Goal: Task Accomplishment & Management: Use online tool/utility

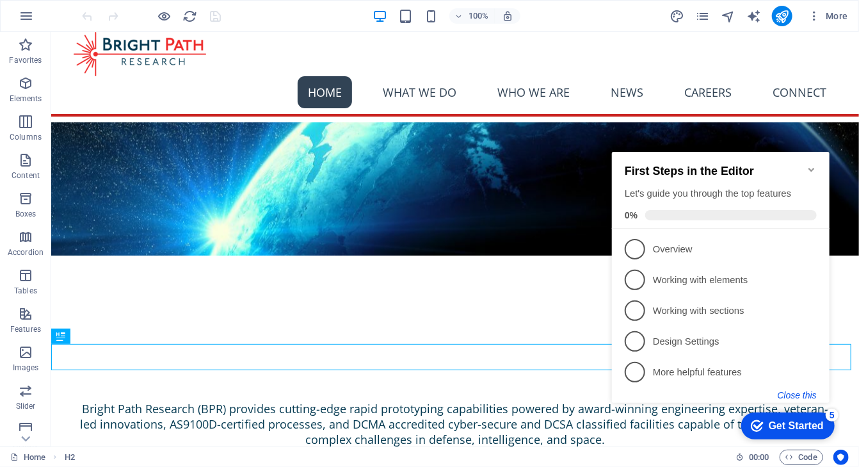
click at [794, 396] on button "Close this" at bounding box center [796, 394] width 39 height 10
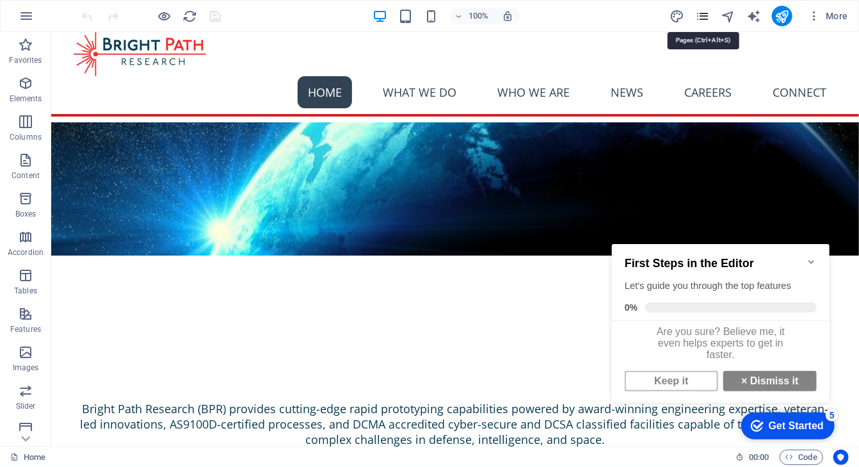
click at [702, 15] on icon "pages" at bounding box center [702, 16] width 15 height 15
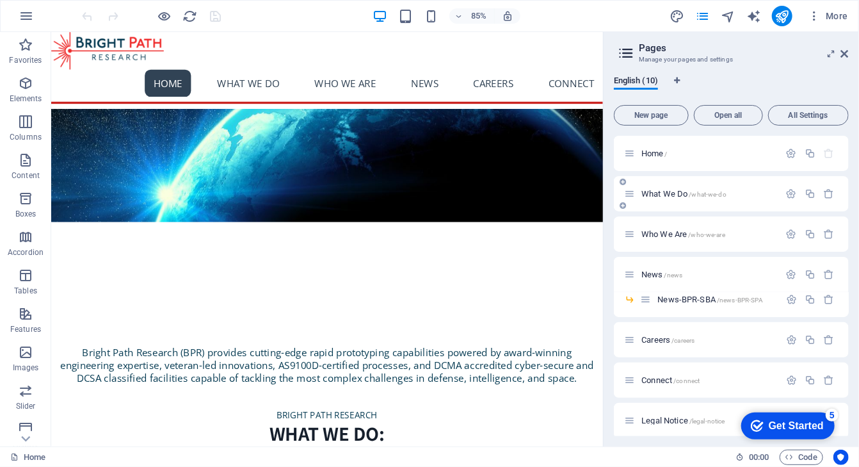
click at [737, 197] on p "What We Do /what-we-do" at bounding box center [708, 193] width 134 height 8
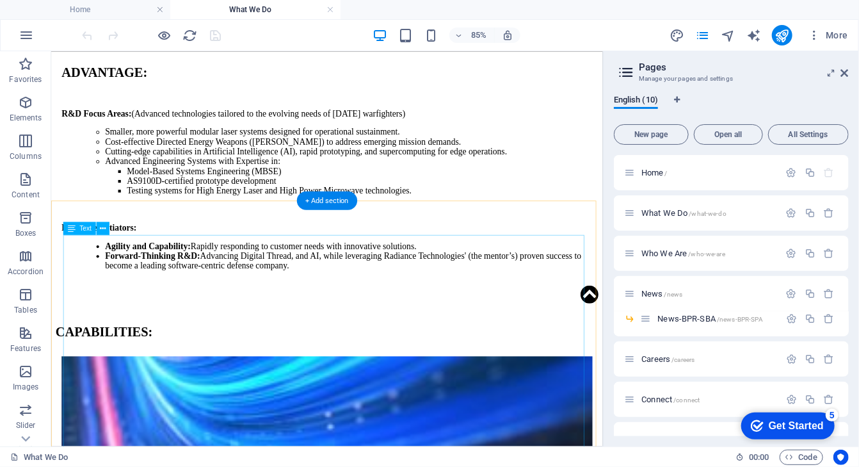
scroll to position [1280, 0]
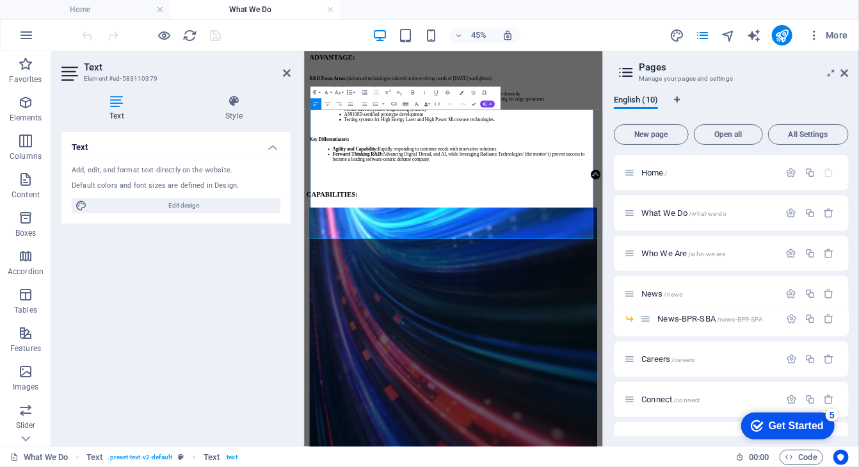
scroll to position [1266, 0]
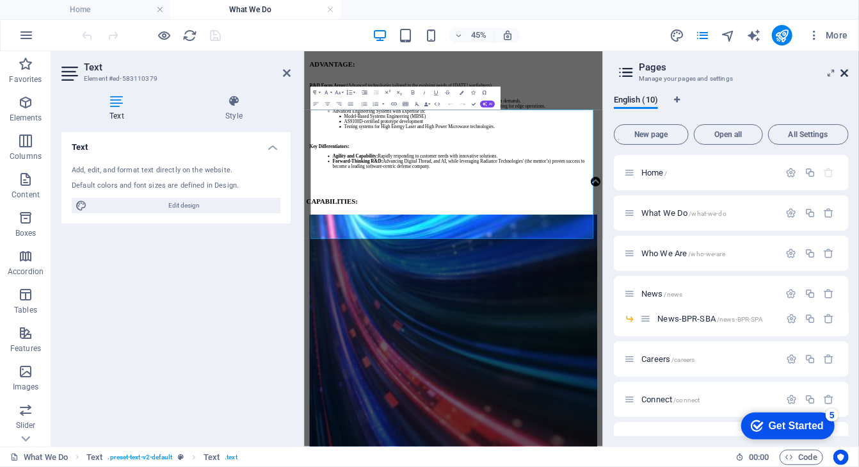
click at [848, 70] on icon at bounding box center [845, 73] width 8 height 10
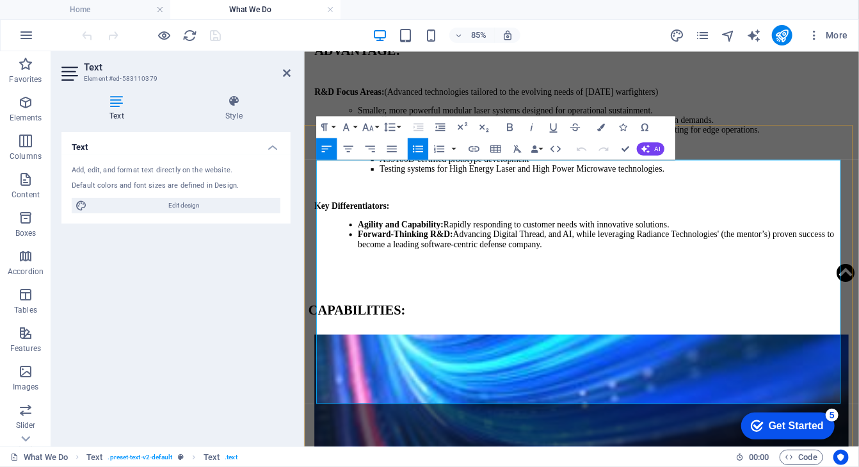
drag, startPoint x: 382, startPoint y: 399, endPoint x: 433, endPoint y: 399, distance: 51.9
drag, startPoint x: 381, startPoint y: 439, endPoint x: 433, endPoint y: 438, distance: 51.9
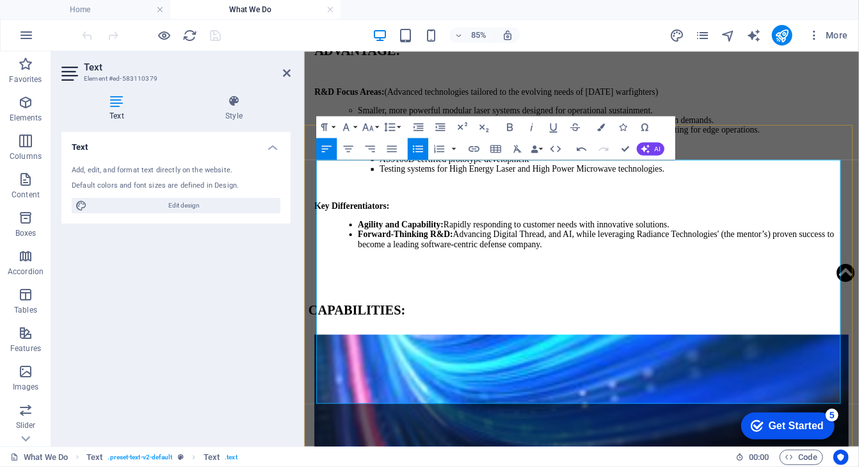
drag, startPoint x: 437, startPoint y: 401, endPoint x: 426, endPoint y: 401, distance: 10.2
copy span "–"
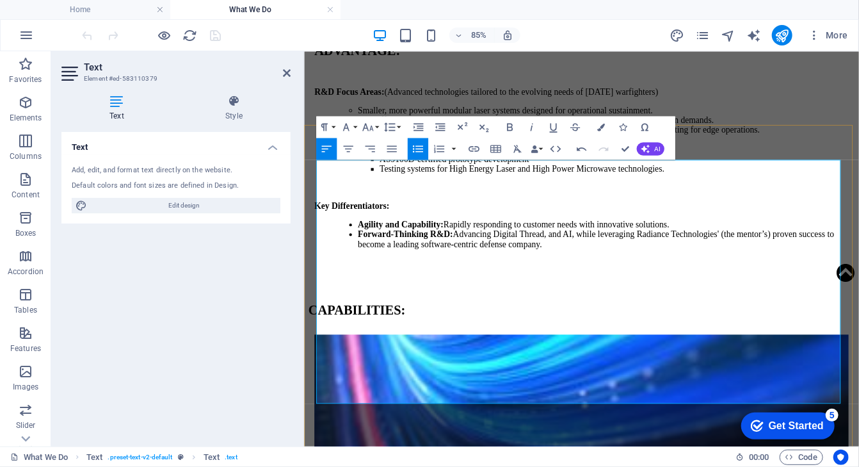
drag, startPoint x: 449, startPoint y: 424, endPoint x: 463, endPoint y: 421, distance: 13.7
drag, startPoint x: 621, startPoint y: 401, endPoint x: 309, endPoint y: 403, distance: 312.4
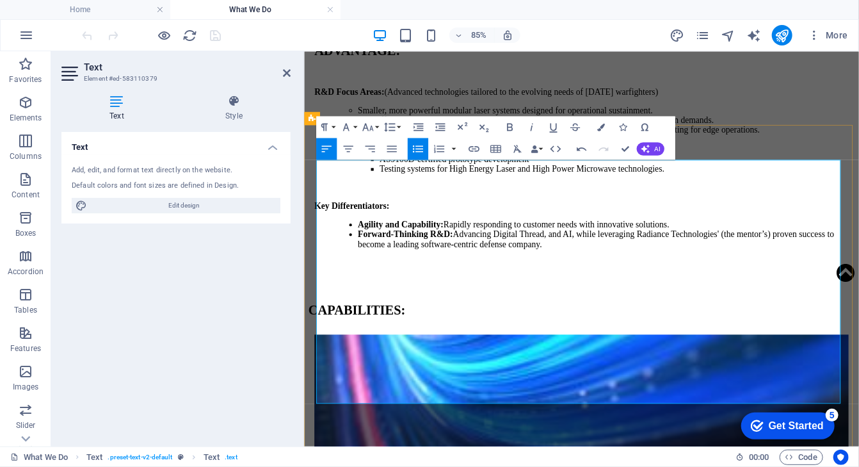
drag, startPoint x: 328, startPoint y: 416, endPoint x: 857, endPoint y: 435, distance: 528.5
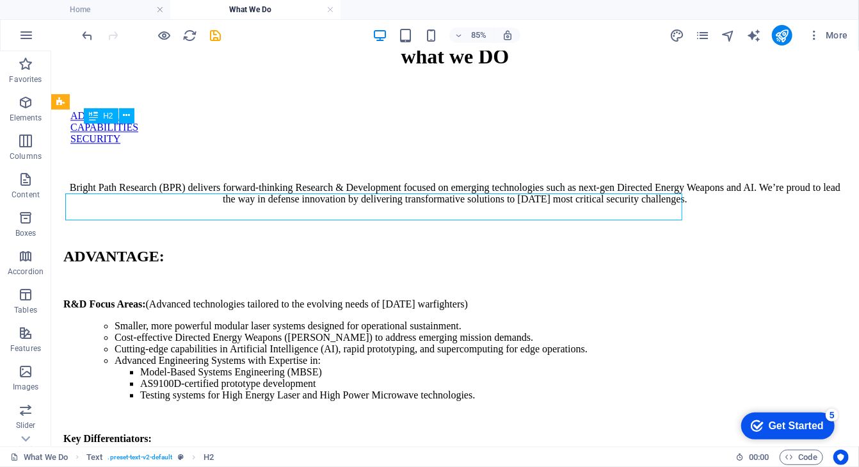
scroll to position [1239, 0]
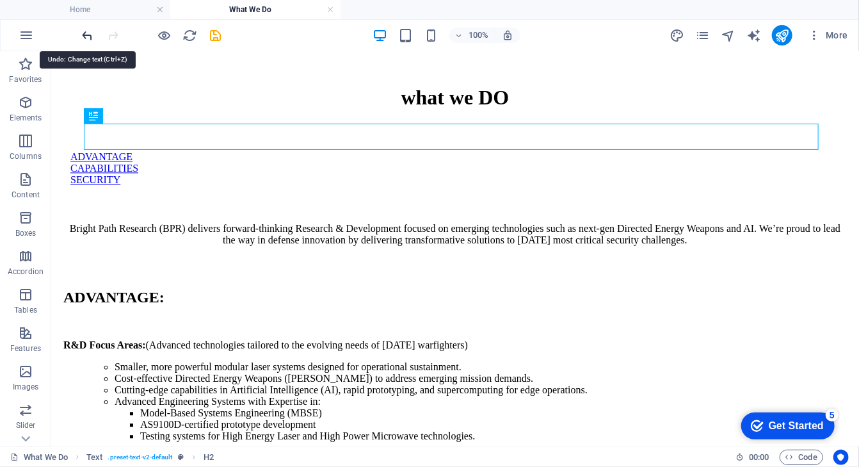
click at [86, 33] on icon "undo" at bounding box center [88, 35] width 15 height 15
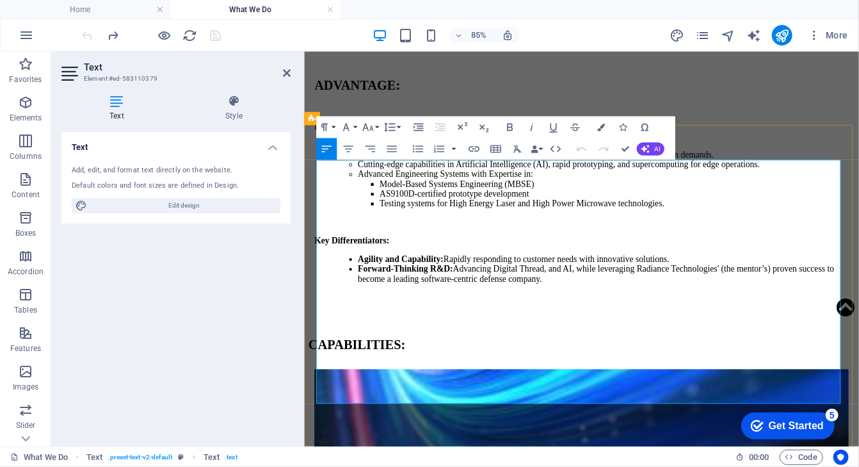
scroll to position [1280, 0]
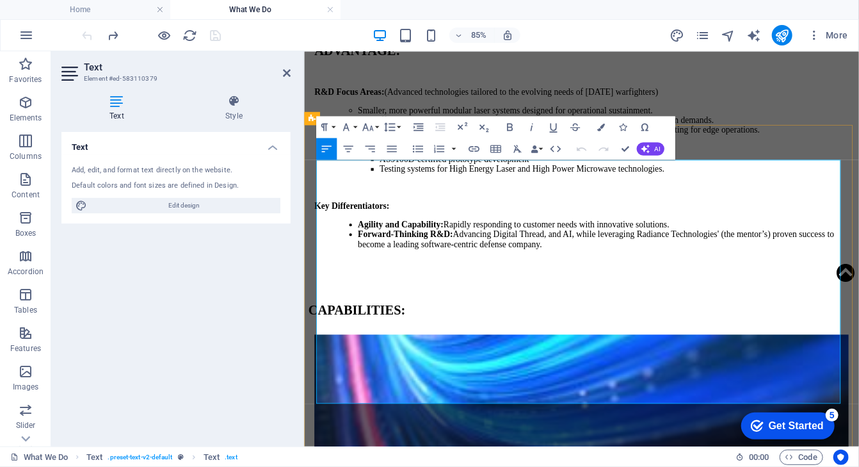
drag, startPoint x: 457, startPoint y: 299, endPoint x: 497, endPoint y: 300, distance: 40.3
drag, startPoint x: 331, startPoint y: 405, endPoint x: 624, endPoint y: 401, distance: 292.6
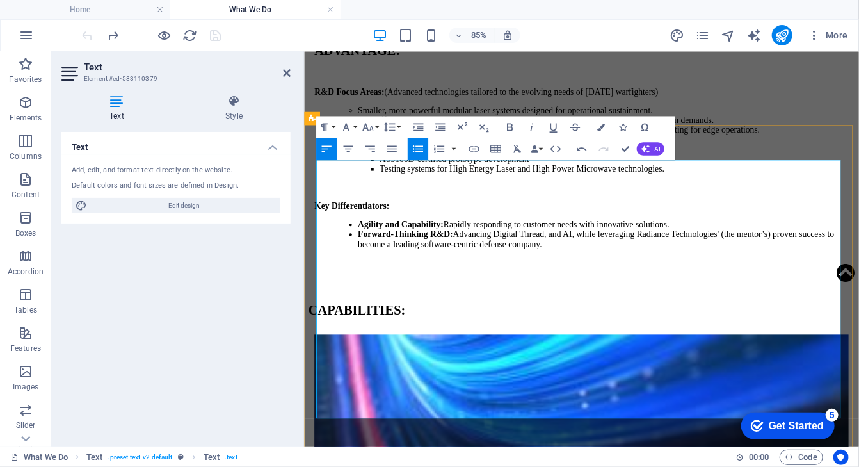
drag, startPoint x: 382, startPoint y: 312, endPoint x: 433, endPoint y: 316, distance: 51.4
drag, startPoint x: 328, startPoint y: 433, endPoint x: 694, endPoint y: 430, distance: 365.5
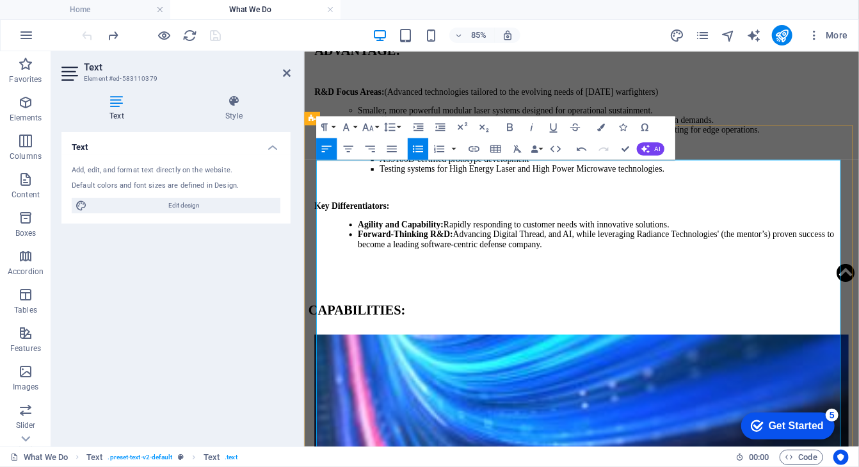
drag, startPoint x: 439, startPoint y: 315, endPoint x: 423, endPoint y: 315, distance: 16.0
copy span "–"
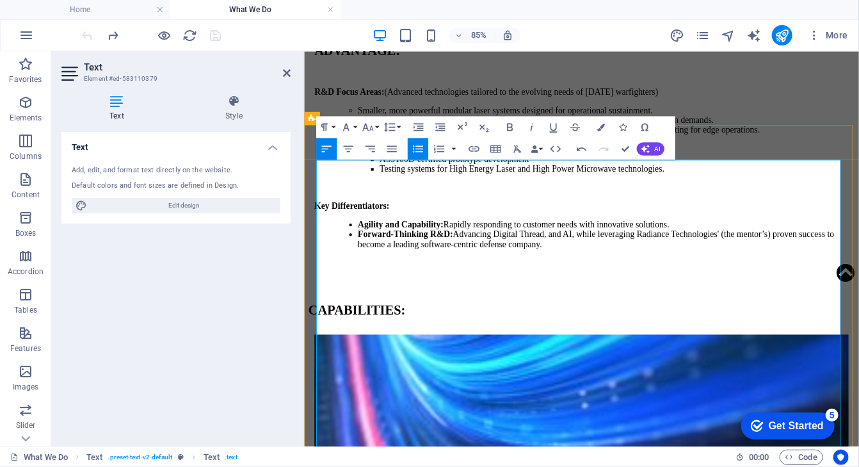
drag, startPoint x: 328, startPoint y: 365, endPoint x: 408, endPoint y: 369, distance: 79.5
drag, startPoint x: 596, startPoint y: 296, endPoint x: 321, endPoint y: 297, distance: 275.3
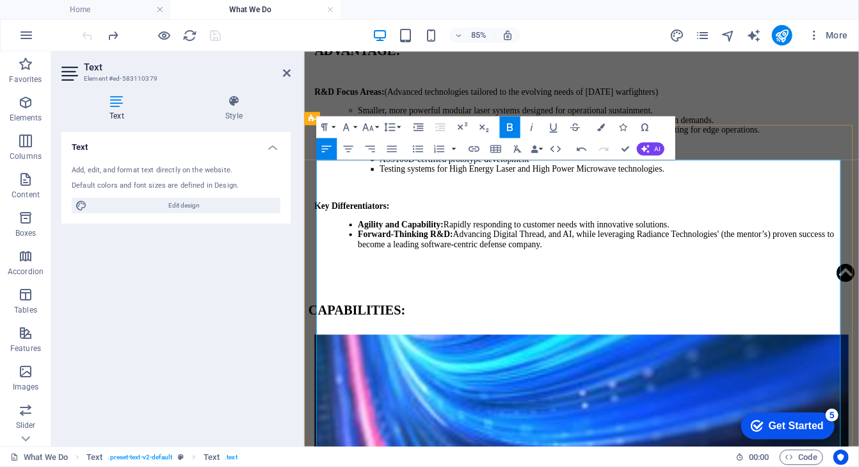
drag, startPoint x: 442, startPoint y: 328, endPoint x: 456, endPoint y: 348, distance: 24.9
click at [603, 123] on icon "button" at bounding box center [601, 127] width 8 height 8
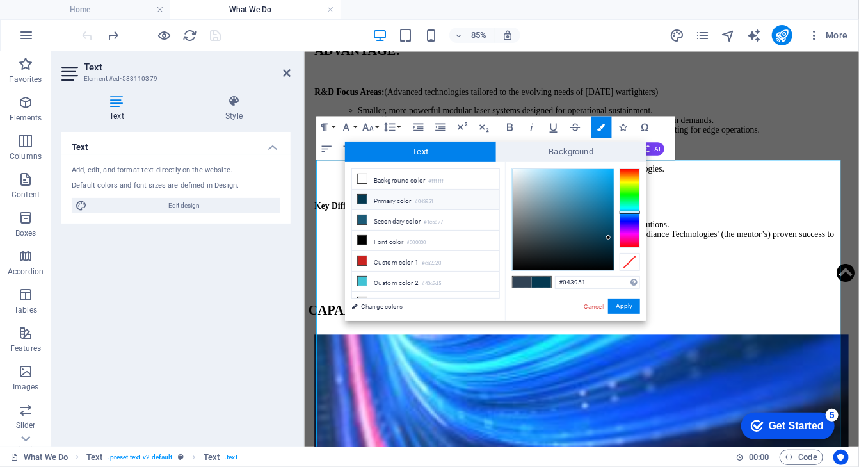
click at [384, 198] on li "Primary color #043951" at bounding box center [425, 199] width 147 height 20
click at [626, 305] on button "Apply" at bounding box center [624, 305] width 32 height 15
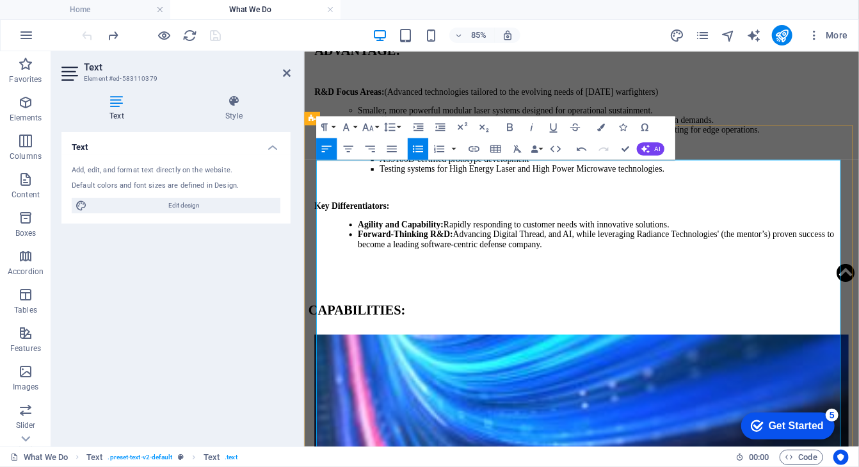
drag, startPoint x: 437, startPoint y: 493, endPoint x: 947, endPoint y: 513, distance: 511.2
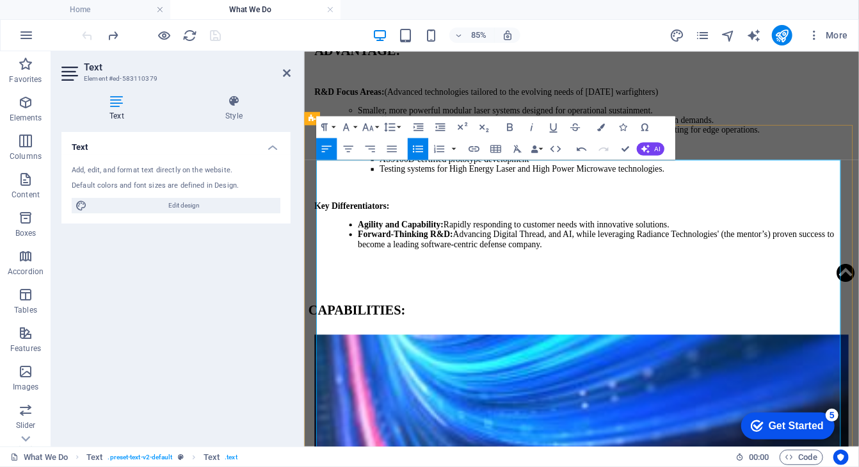
drag, startPoint x: 329, startPoint y: 490, endPoint x: 411, endPoint y: 79, distance: 418.4
copy span "AS9100D registered (C0392024-AS10) international standard for aerospace managem…"
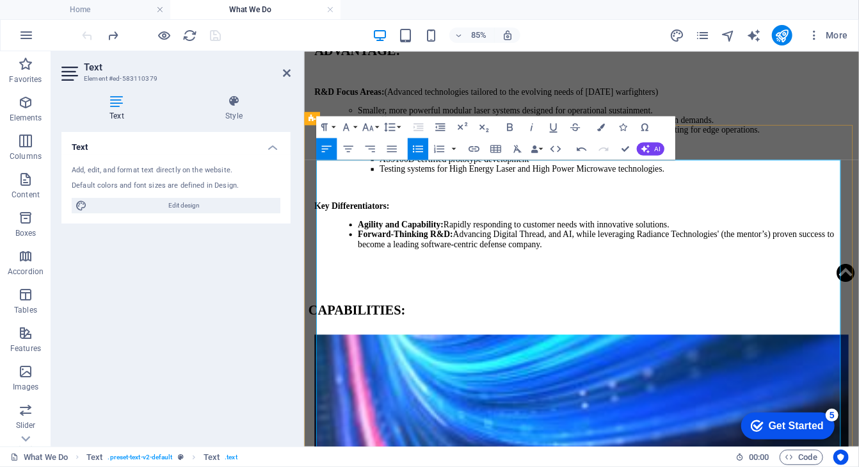
drag, startPoint x: 874, startPoint y: 335, endPoint x: 314, endPoint y: 322, distance: 560.3
copy li "AS9100D Certified – Quality in Design & Development AS9100D registered (C039202…"
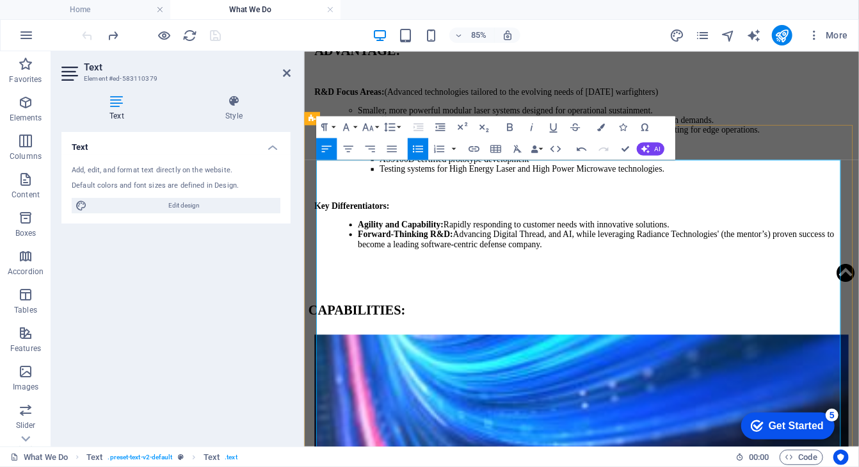
drag, startPoint x: 447, startPoint y: 334, endPoint x: 539, endPoint y: 335, distance: 91.6
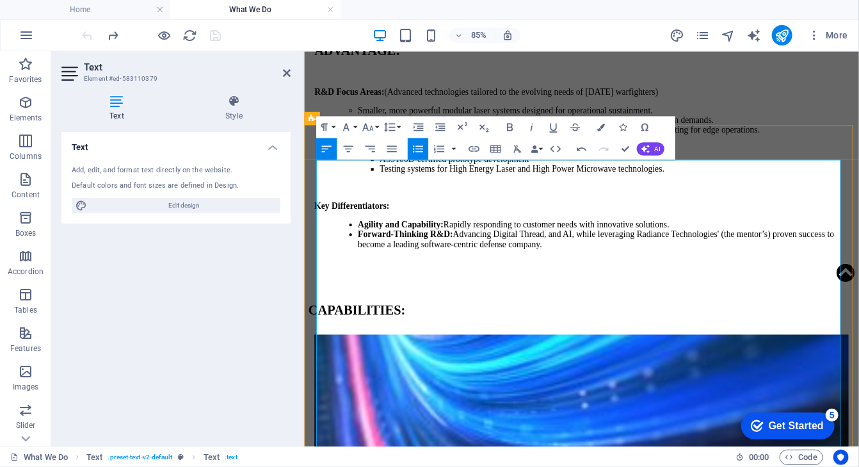
drag, startPoint x: 380, startPoint y: 315, endPoint x: 475, endPoint y: 313, distance: 95.4
drag, startPoint x: 449, startPoint y: 333, endPoint x: 343, endPoint y: 334, distance: 106.3
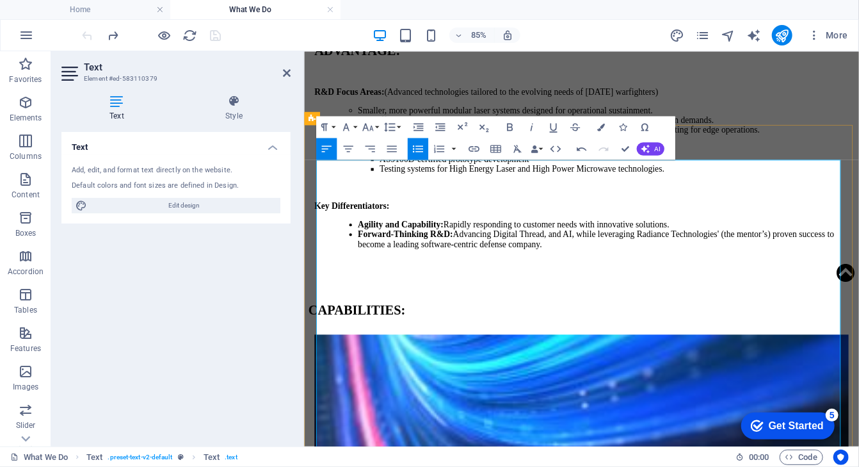
drag, startPoint x: 452, startPoint y: 333, endPoint x: 500, endPoint y: 333, distance: 48.0
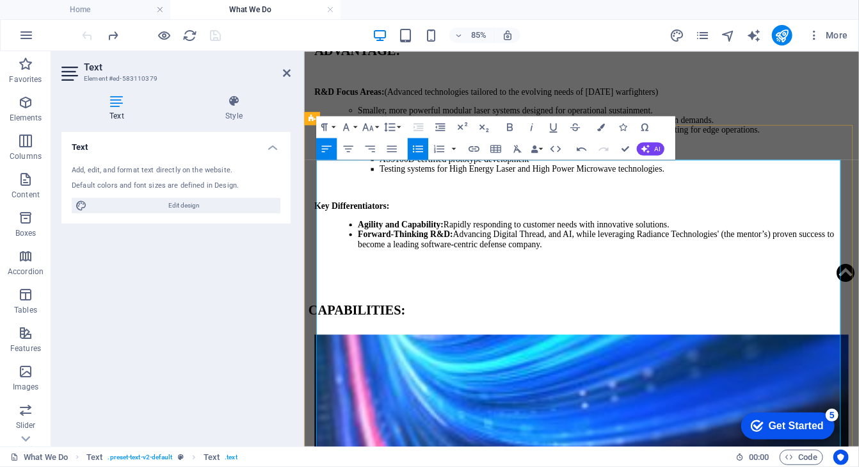
drag, startPoint x: 570, startPoint y: 334, endPoint x: 451, endPoint y: 333, distance: 118.4
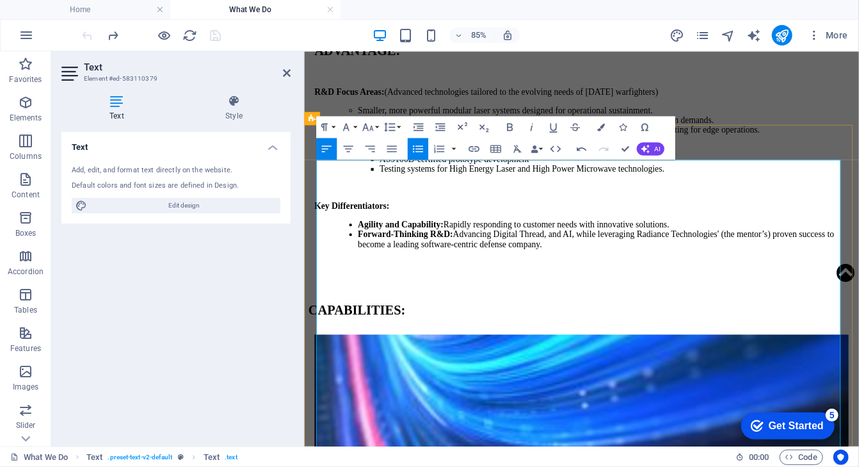
drag, startPoint x: 454, startPoint y: 331, endPoint x: 336, endPoint y: 339, distance: 118.1
drag, startPoint x: 867, startPoint y: 368, endPoint x: 278, endPoint y: 349, distance: 589.3
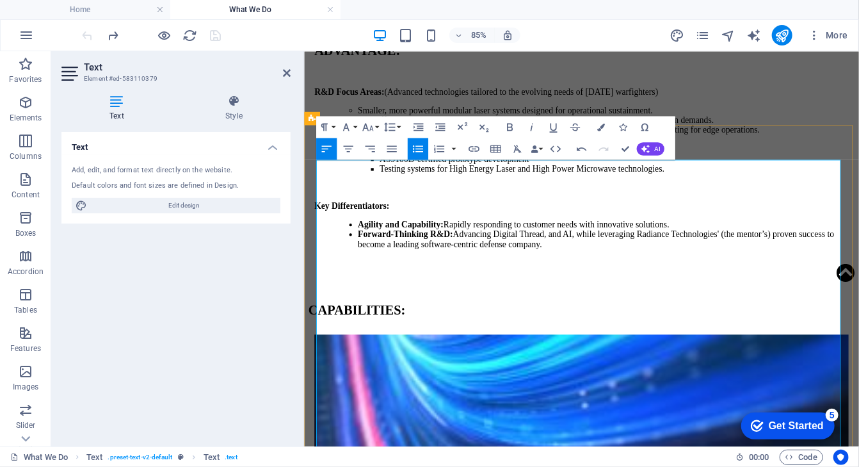
drag, startPoint x: 782, startPoint y: 385, endPoint x: 330, endPoint y: 383, distance: 452.6
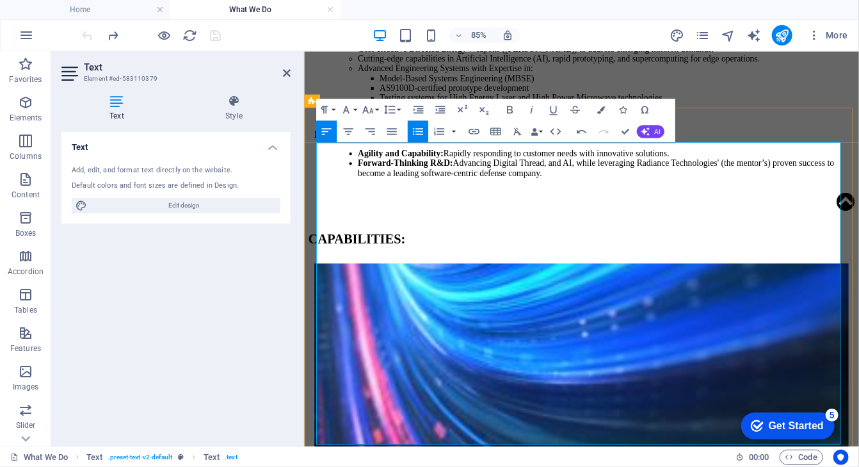
scroll to position [1383, 0]
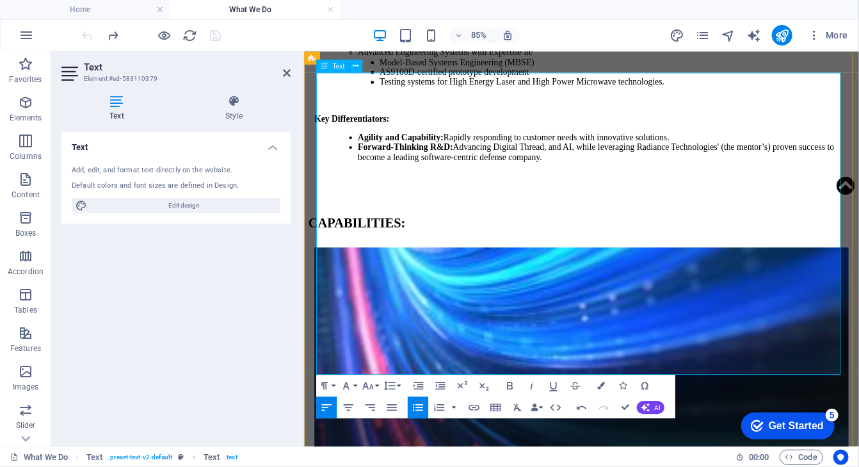
drag, startPoint x: 351, startPoint y: 389, endPoint x: 809, endPoint y: 414, distance: 458.4
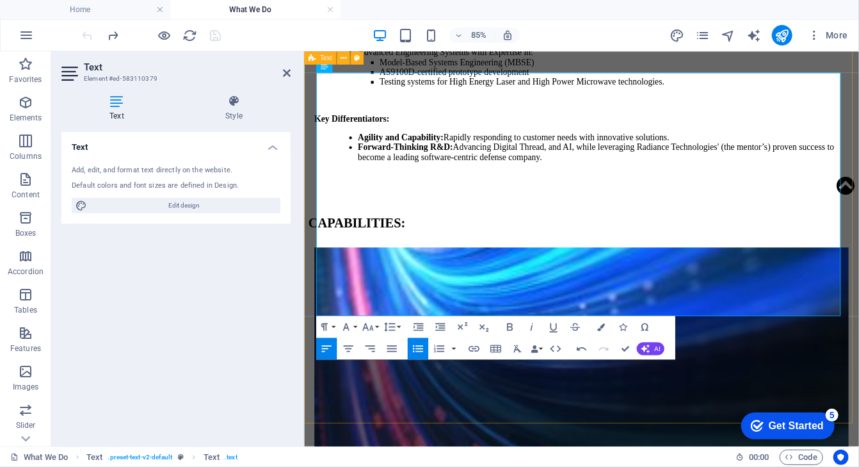
drag, startPoint x: 790, startPoint y: 339, endPoint x: 307, endPoint y: 175, distance: 510.3
click at [603, 326] on icon "button" at bounding box center [601, 327] width 8 height 8
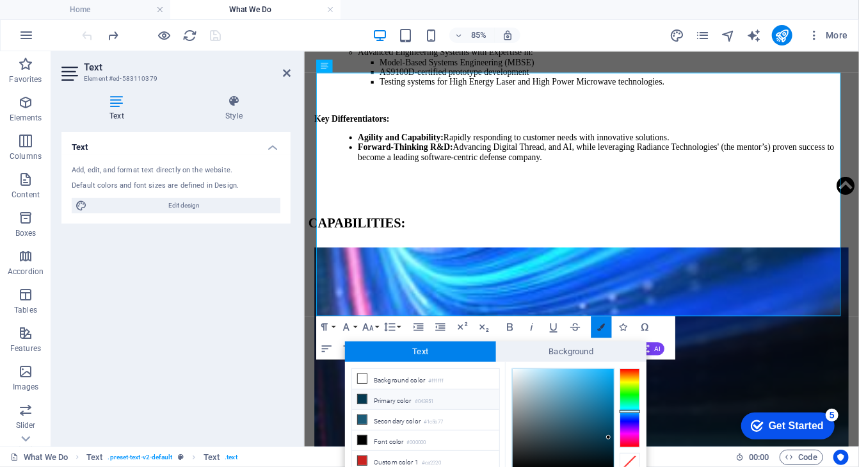
scroll to position [54, 0]
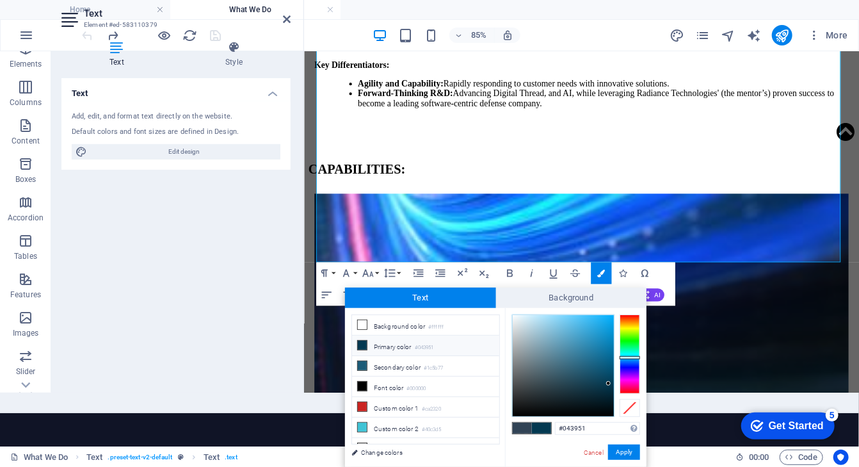
click at [417, 342] on li "Primary color #043951" at bounding box center [425, 345] width 147 height 20
click at [624, 454] on button "Apply" at bounding box center [624, 451] width 32 height 15
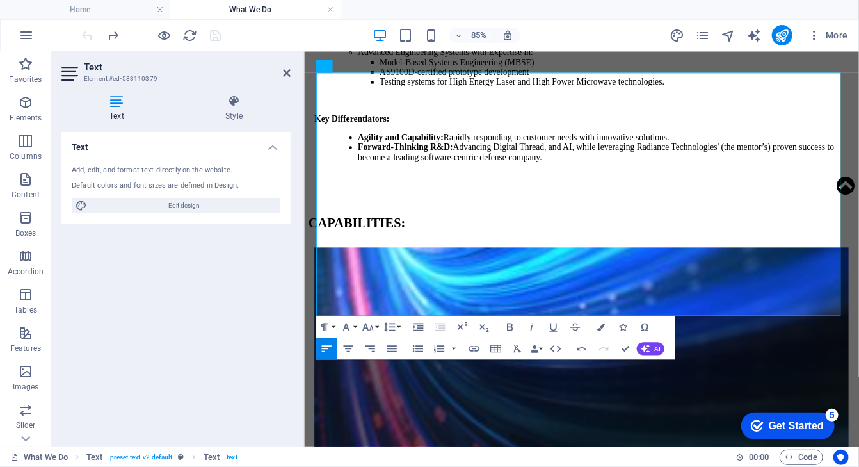
scroll to position [0, 0]
drag, startPoint x: 334, startPoint y: 167, endPoint x: 805, endPoint y: 339, distance: 501.4
click at [599, 326] on icon "button" at bounding box center [601, 327] width 8 height 8
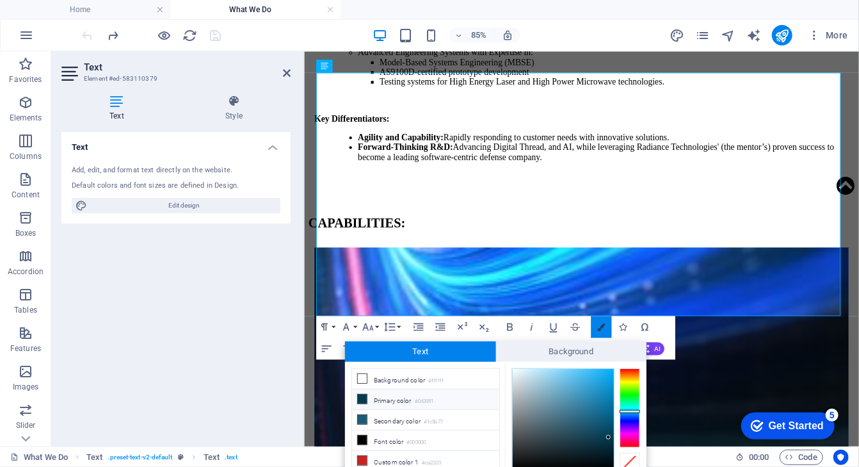
scroll to position [54, 0]
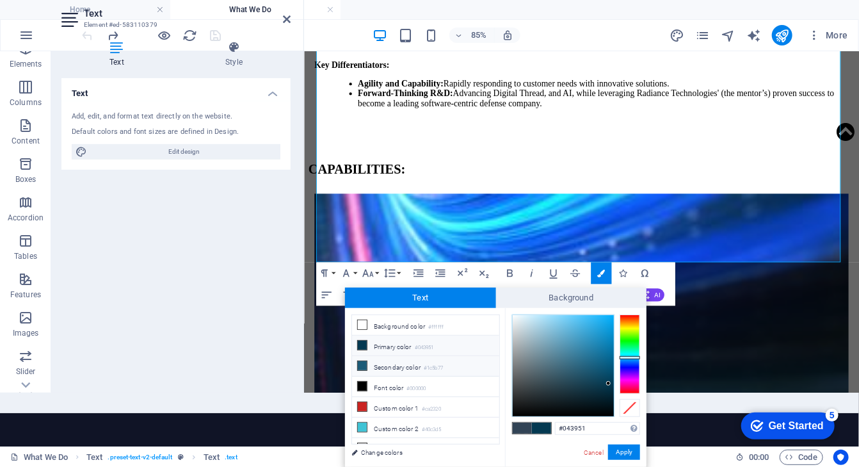
click at [387, 360] on li "Secondary color #1c5b77" at bounding box center [425, 366] width 147 height 20
click at [632, 450] on button "Apply" at bounding box center [624, 451] width 32 height 15
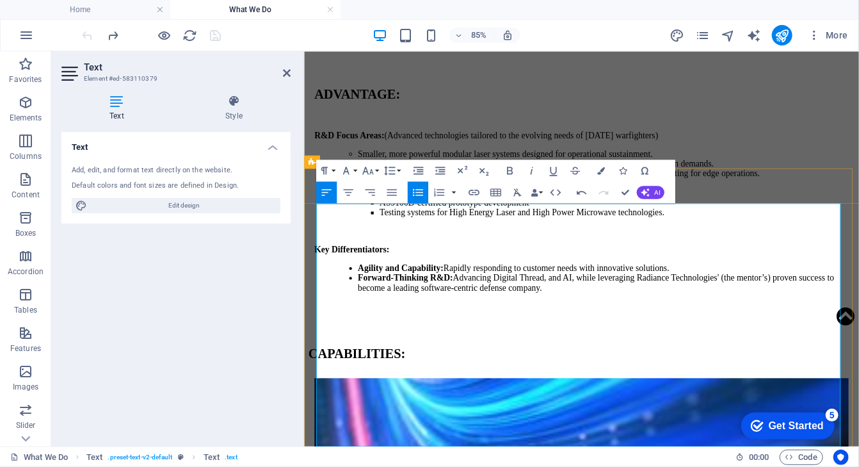
scroll to position [1280, 0]
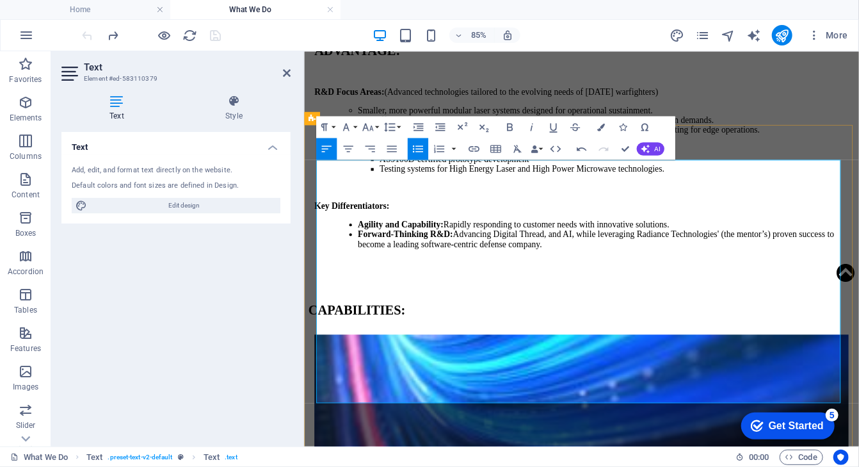
drag, startPoint x: 504, startPoint y: 227, endPoint x: 469, endPoint y: 231, distance: 35.4
click at [597, 128] on icon "button" at bounding box center [601, 127] width 8 height 8
type input "#043951"
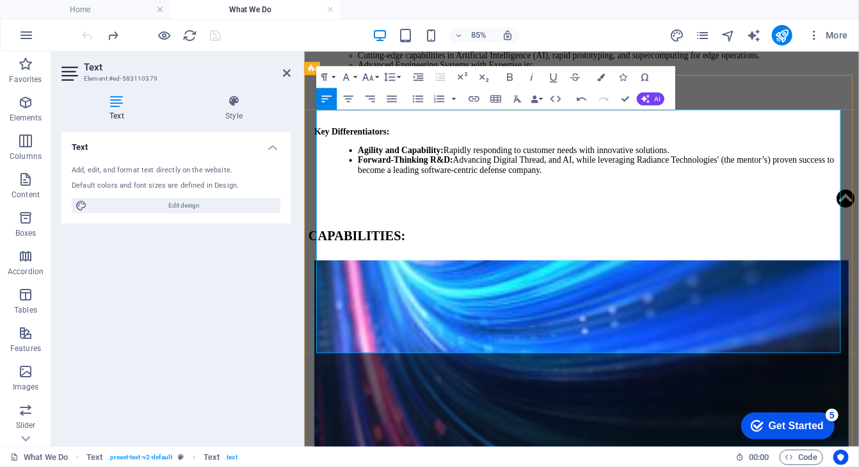
scroll to position [1383, 0]
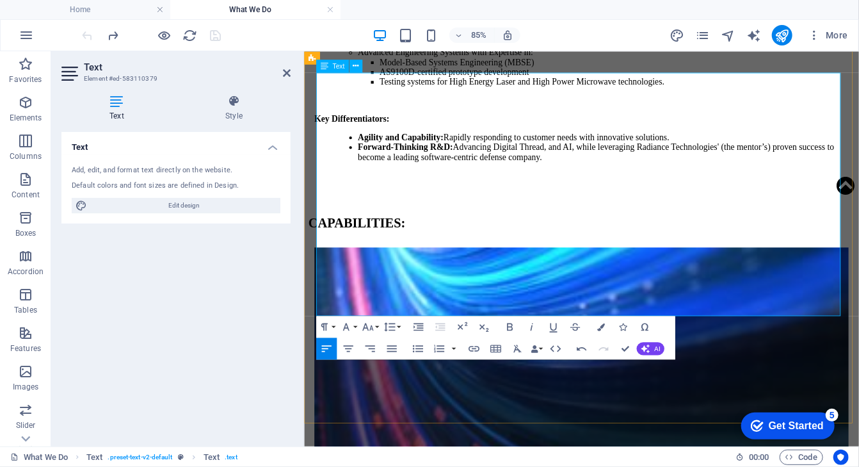
drag, startPoint x: 871, startPoint y: 212, endPoint x: 850, endPoint y: 210, distance: 21.2
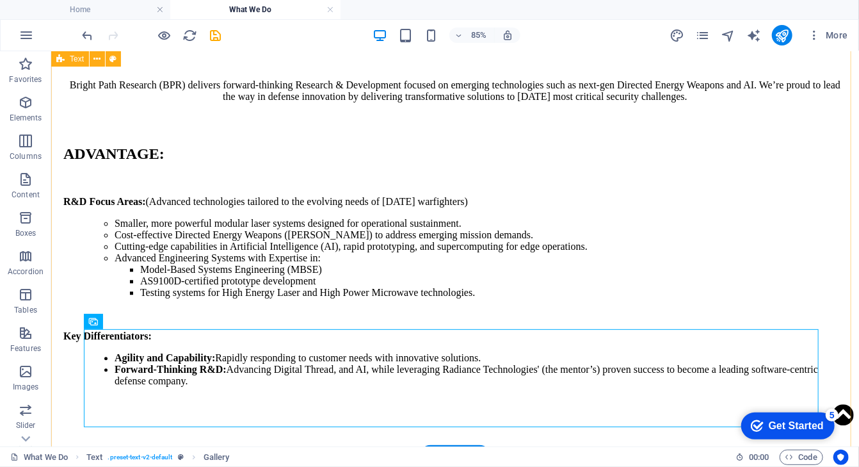
scroll to position [1313, 0]
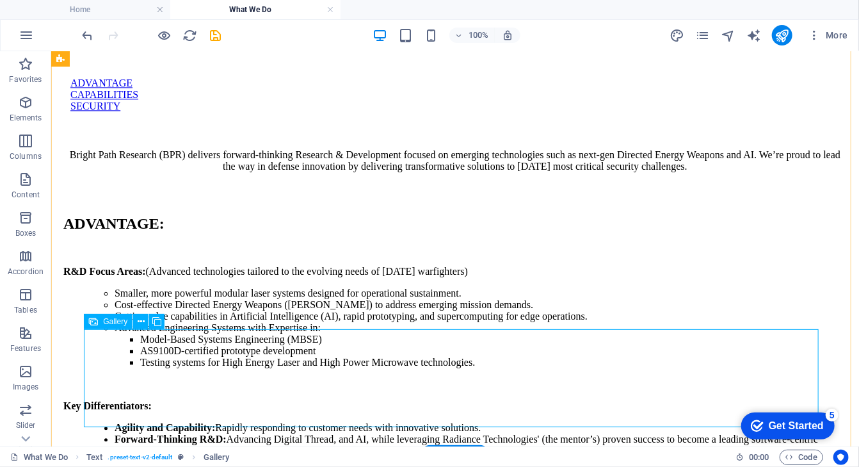
select select "4"
select select "px"
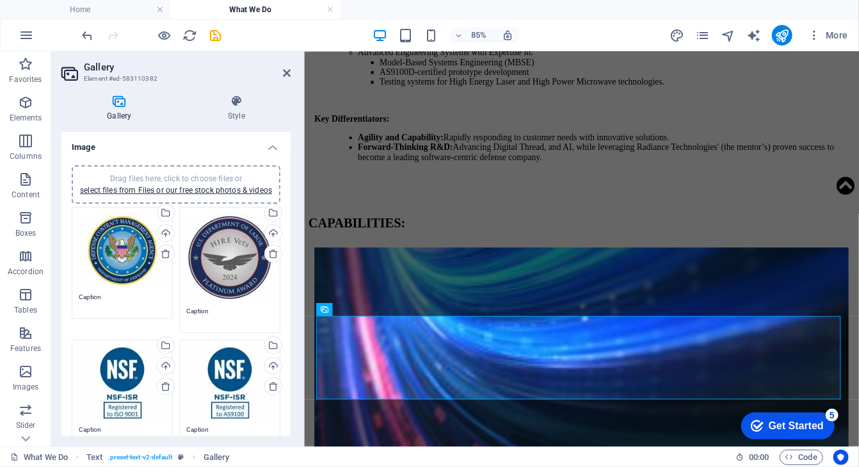
scroll to position [0, 0]
click at [236, 100] on icon at bounding box center [236, 101] width 108 height 13
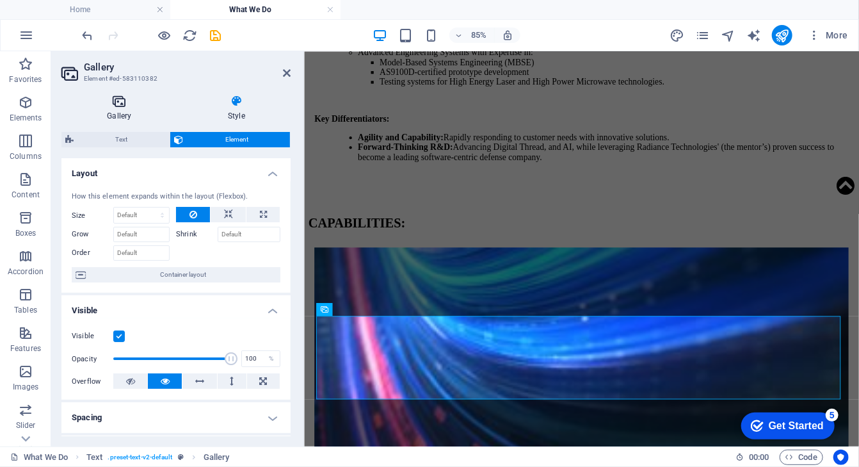
click at [118, 100] on icon at bounding box center [119, 101] width 116 height 13
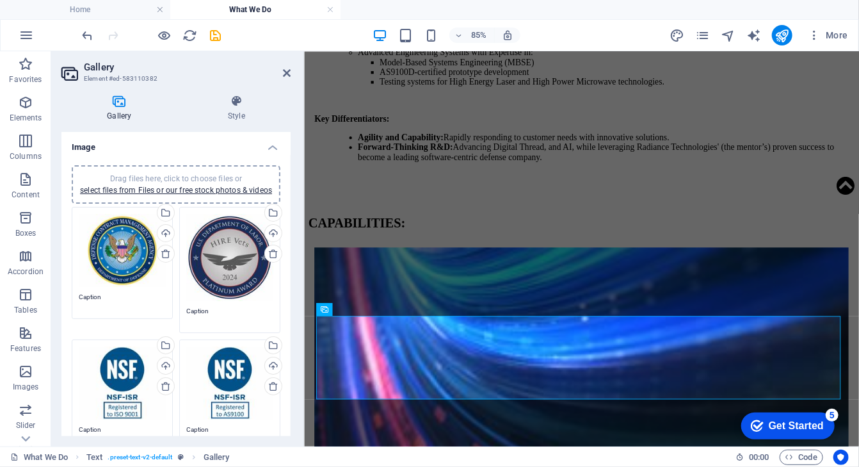
click at [115, 100] on icon at bounding box center [119, 101] width 116 height 13
click at [238, 101] on icon at bounding box center [236, 101] width 108 height 13
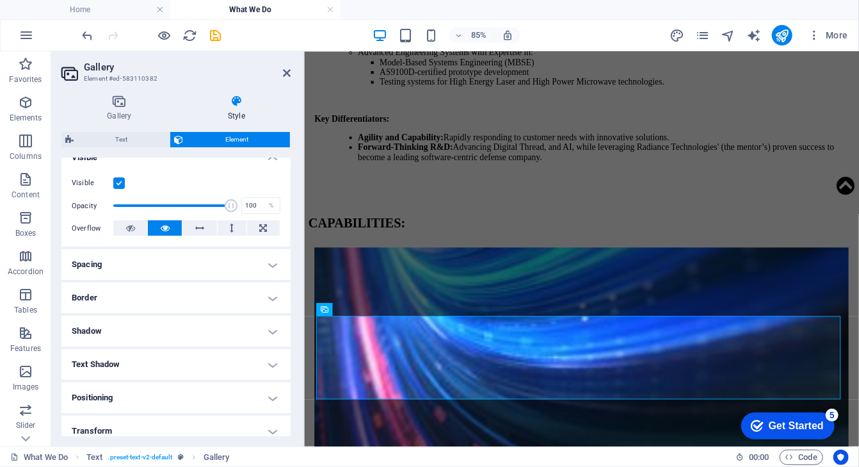
scroll to position [154, 0]
click at [270, 264] on h4 "Spacing" at bounding box center [175, 263] width 229 height 31
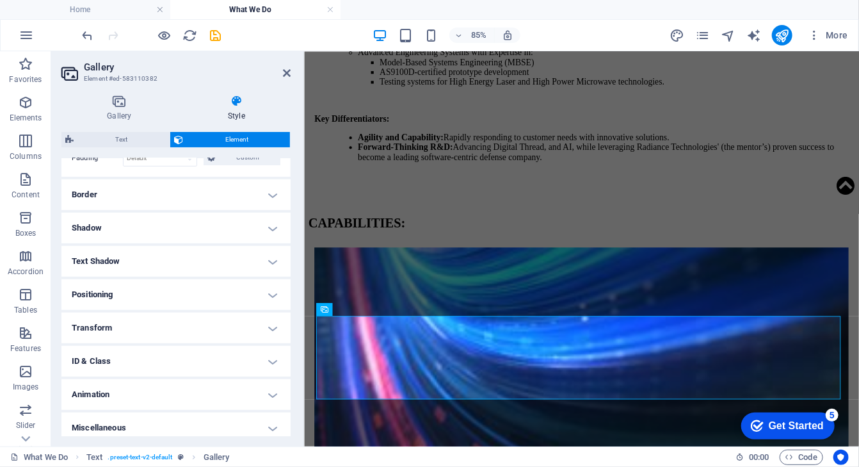
scroll to position [313, 0]
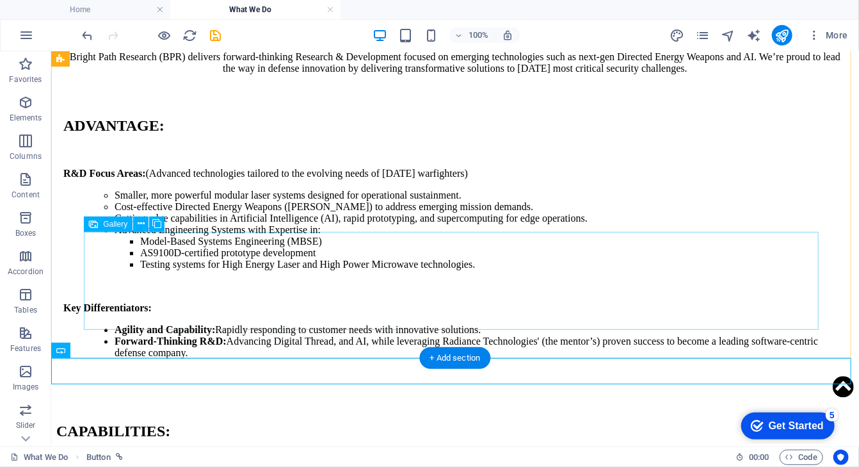
scroll to position [1380, 0]
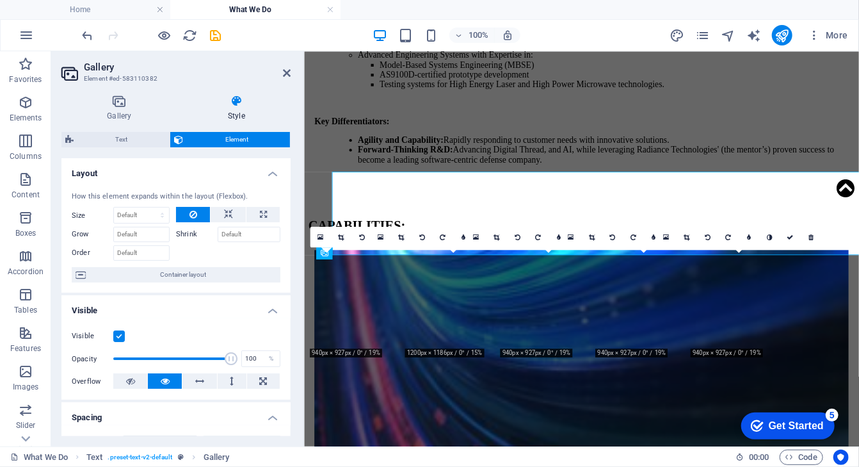
scroll to position [1449, 0]
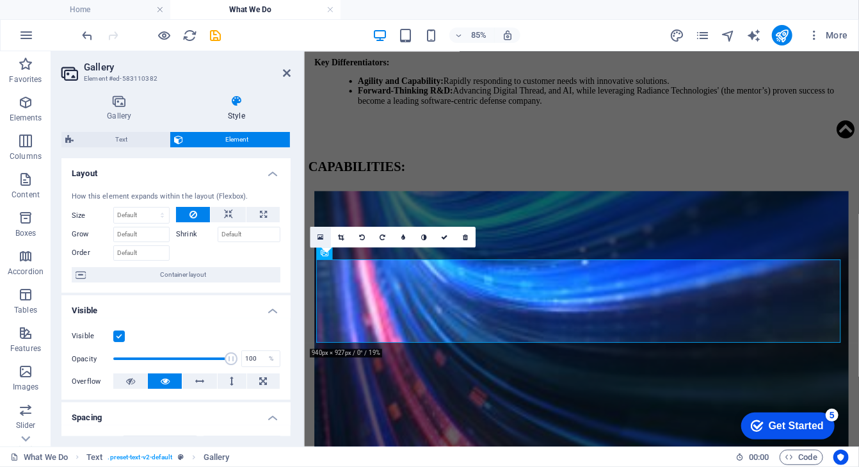
click at [318, 234] on icon at bounding box center [321, 237] width 6 height 8
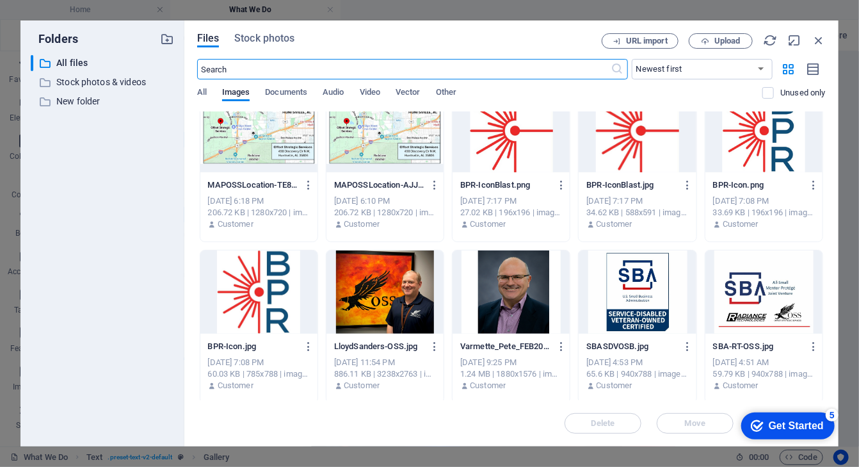
scroll to position [0, 0]
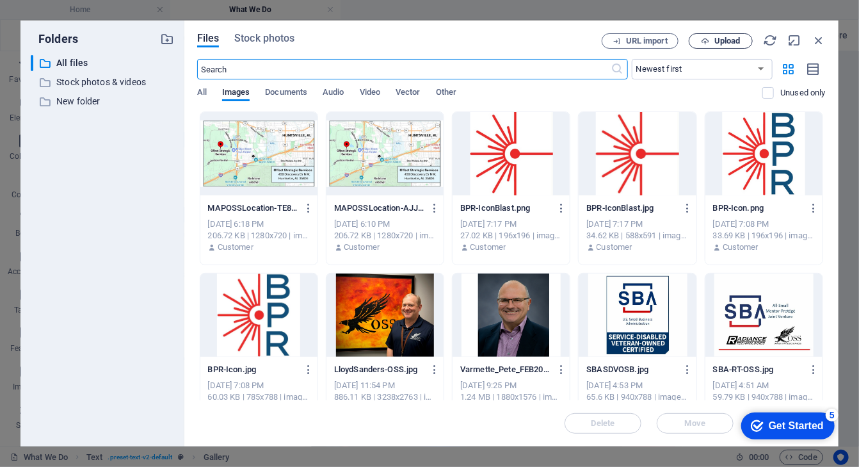
click at [732, 41] on span "Upload" at bounding box center [727, 41] width 26 height 8
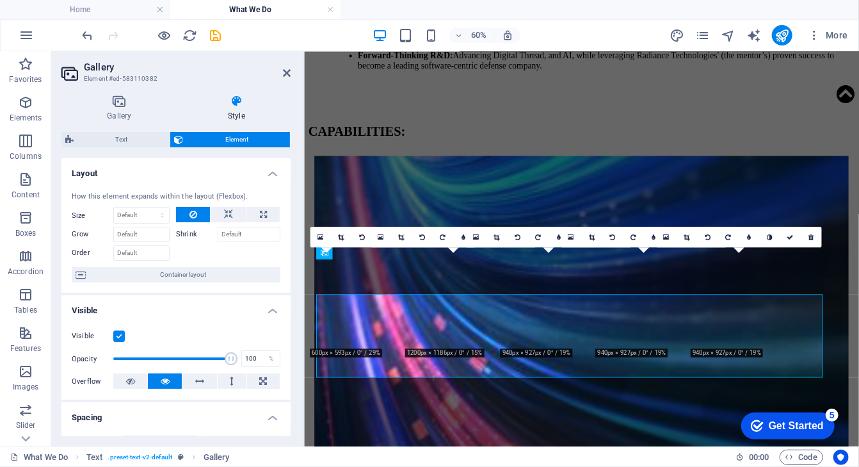
scroll to position [1449, 0]
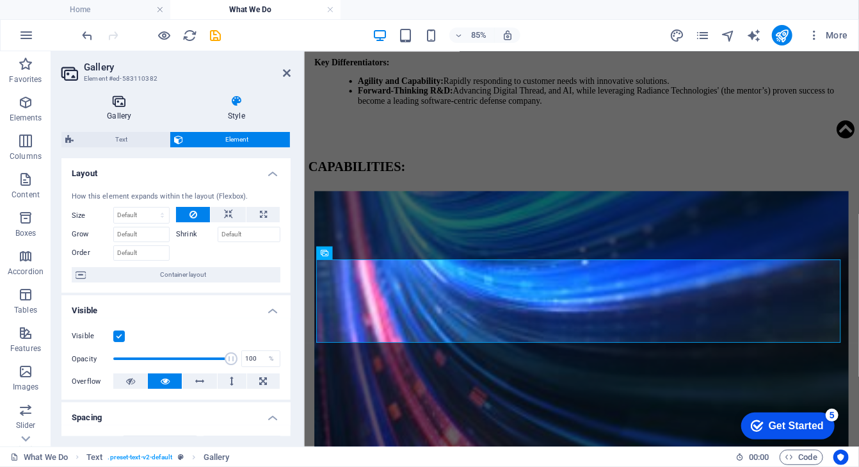
click at [122, 99] on icon at bounding box center [119, 101] width 116 height 13
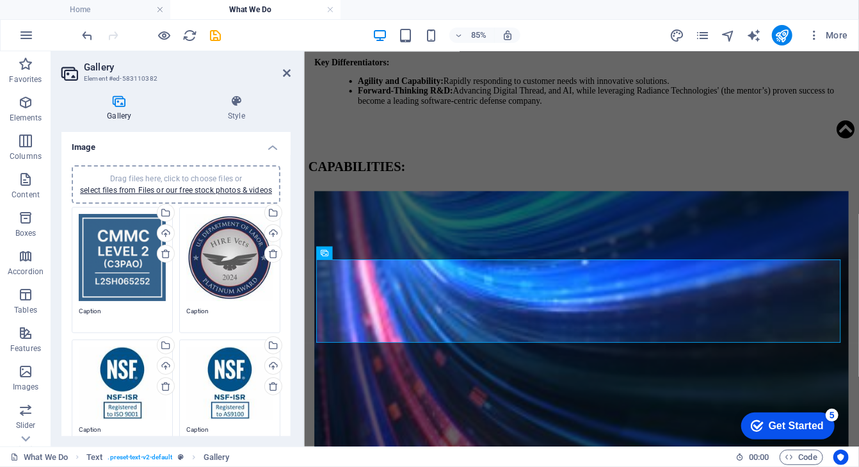
click at [241, 257] on div "Drag files here, click to choose files or select files from Files or our free s…" at bounding box center [229, 257] width 87 height 87
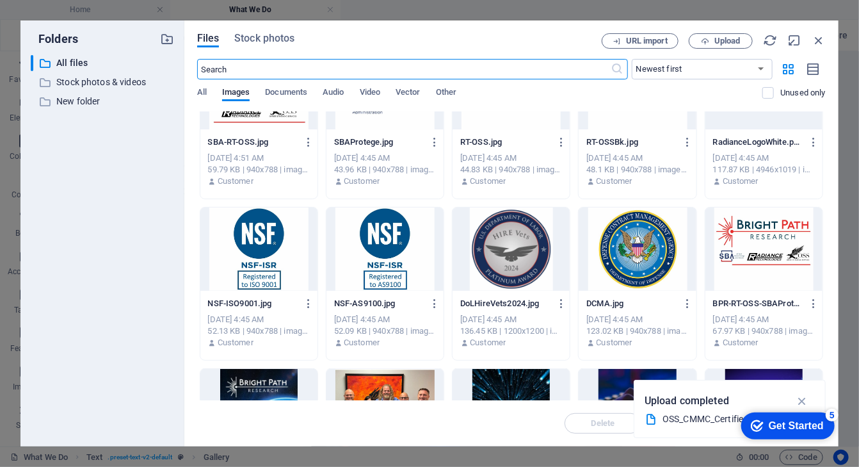
scroll to position [410, 0]
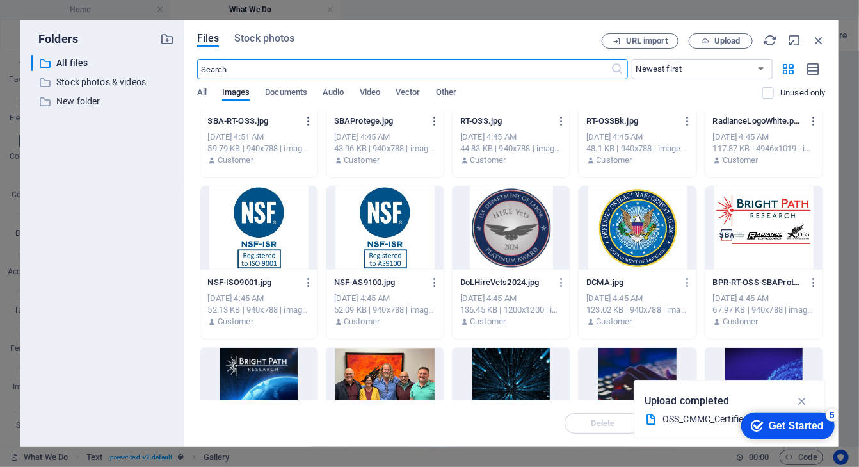
click at [626, 223] on div at bounding box center [637, 227] width 117 height 83
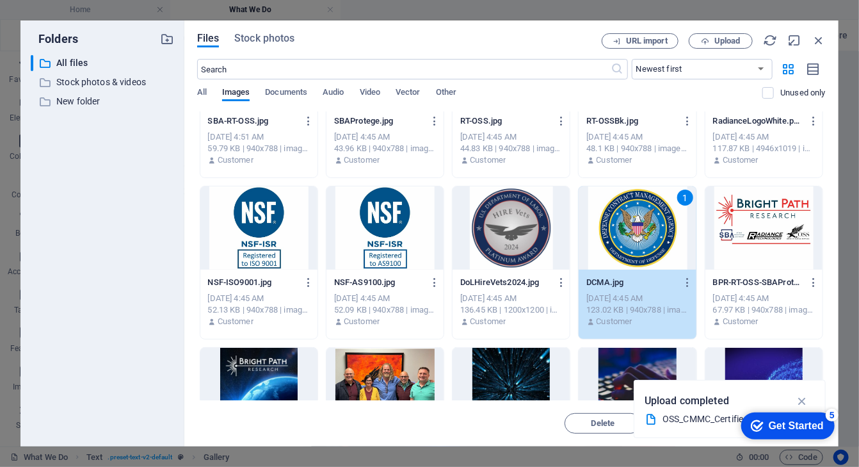
click at [627, 210] on div "1" at bounding box center [637, 227] width 117 height 83
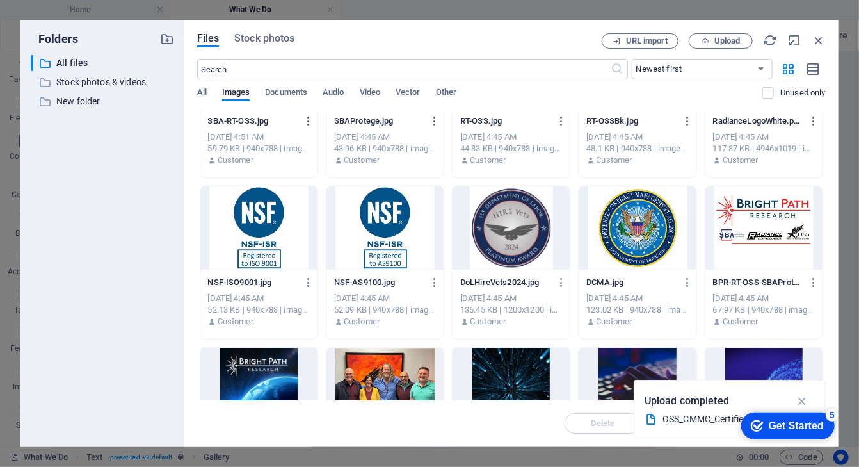
click at [627, 210] on div at bounding box center [637, 227] width 117 height 83
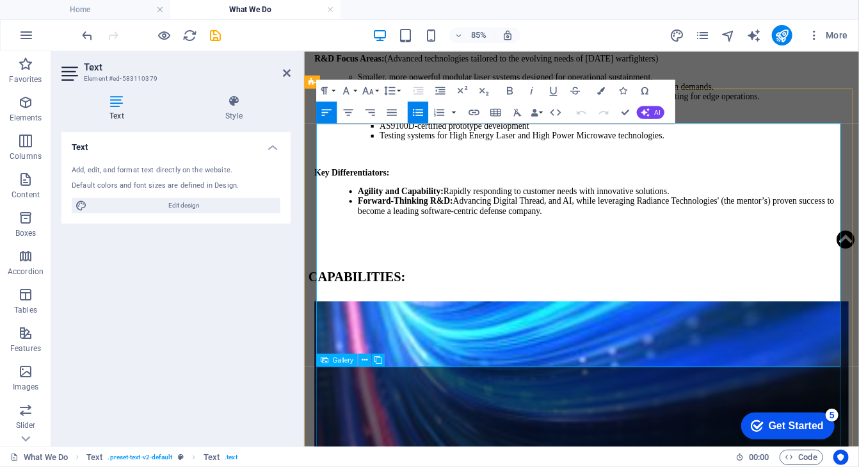
scroll to position [1329, 0]
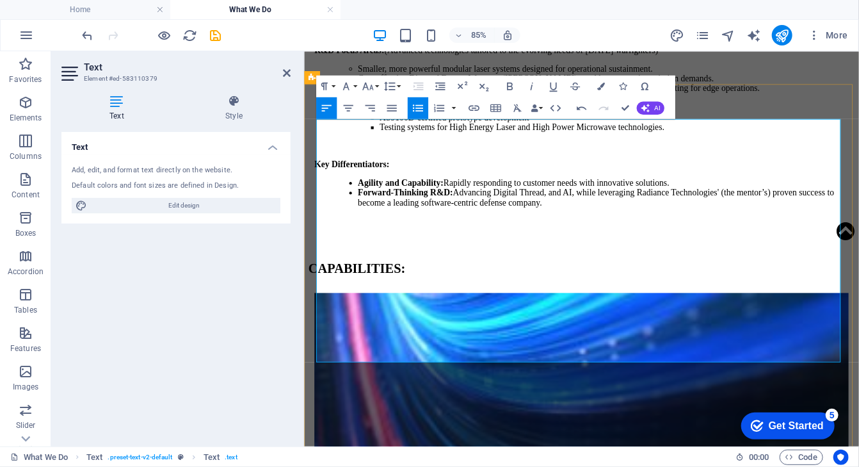
drag, startPoint x: 532, startPoint y: 247, endPoint x: 451, endPoint y: 249, distance: 81.3
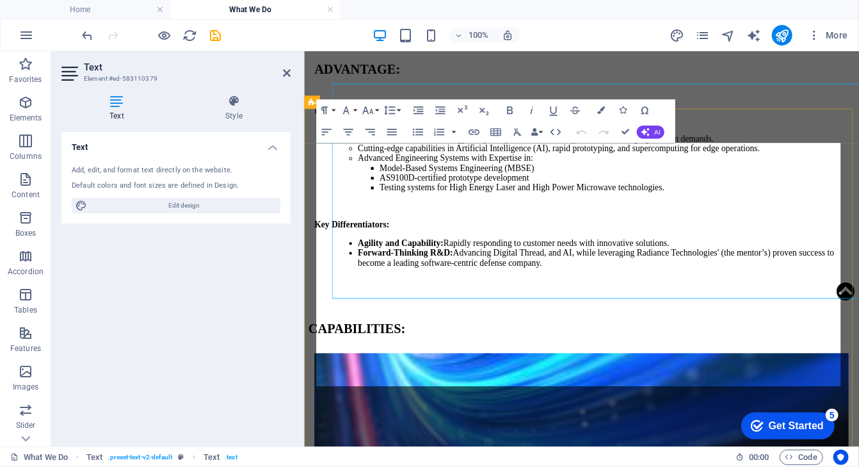
scroll to position [1300, 0]
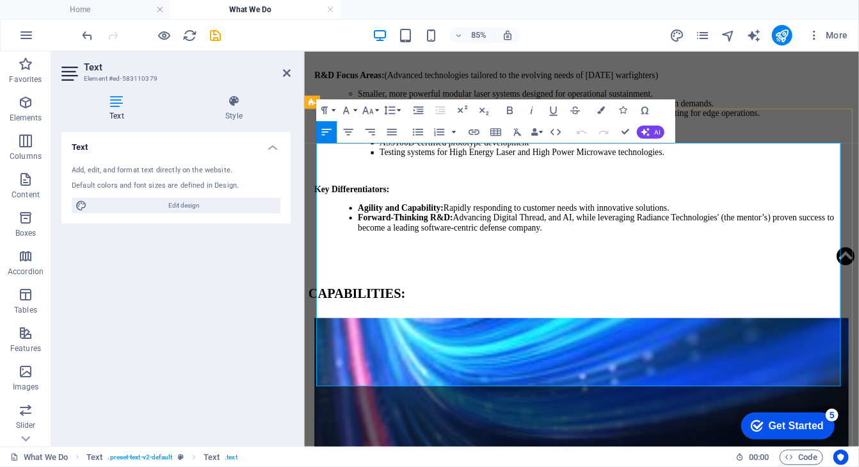
drag, startPoint x: 495, startPoint y: 403, endPoint x: 508, endPoint y: 402, distance: 12.8
copy span "–"
drag, startPoint x: 519, startPoint y: 386, endPoint x: 510, endPoint y: 384, distance: 8.5
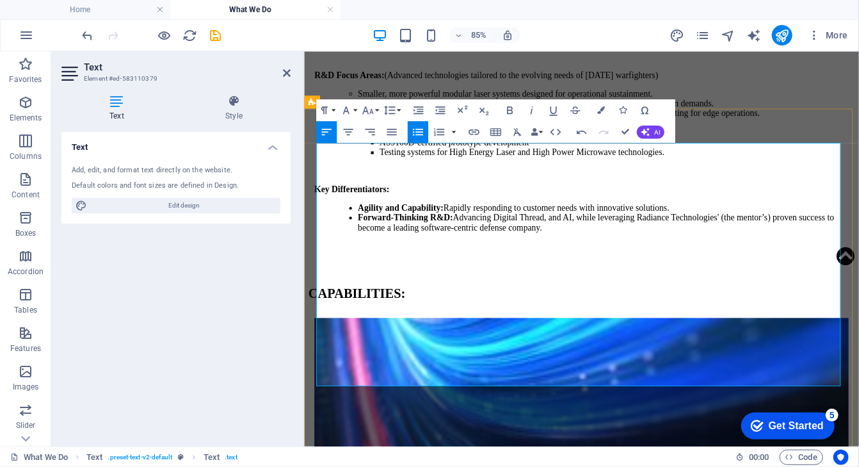
drag, startPoint x: 643, startPoint y: 365, endPoint x: 330, endPoint y: 358, distance: 313.7
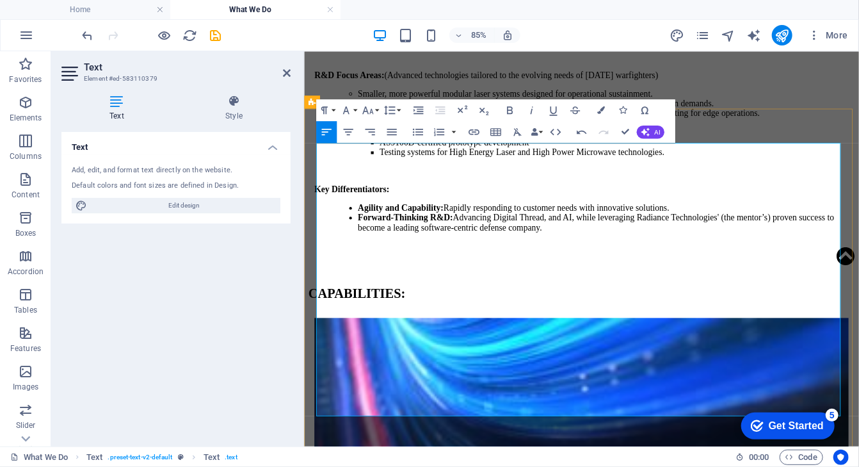
drag, startPoint x: 632, startPoint y: 279, endPoint x: 319, endPoint y: 273, distance: 313.1
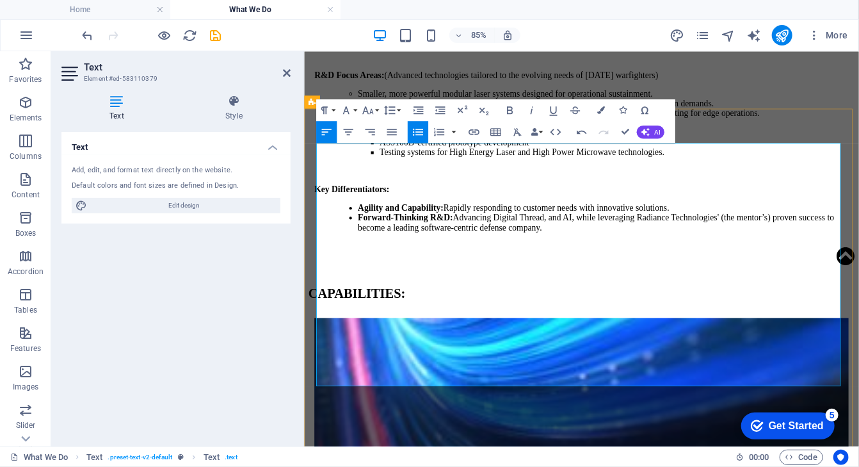
drag, startPoint x: 371, startPoint y: 394, endPoint x: 327, endPoint y: 372, distance: 48.7
click at [602, 109] on icon "button" at bounding box center [601, 110] width 8 height 8
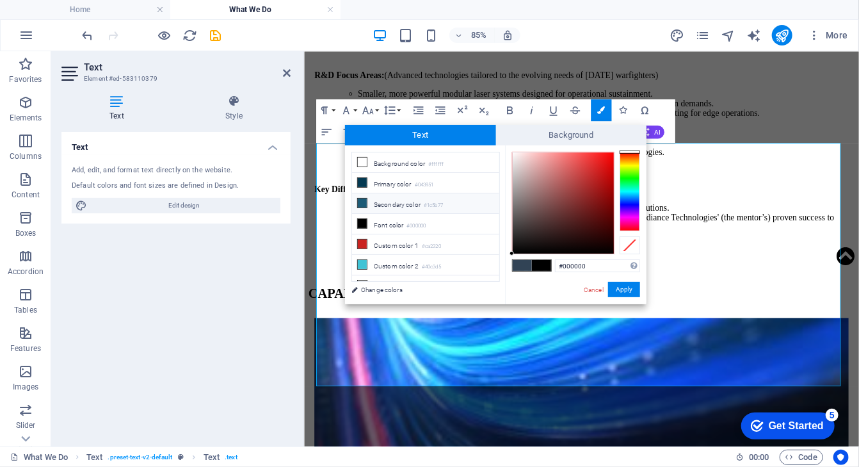
click at [386, 207] on li "Secondary color #1c5b77" at bounding box center [425, 203] width 147 height 20
type input "#1c5b77"
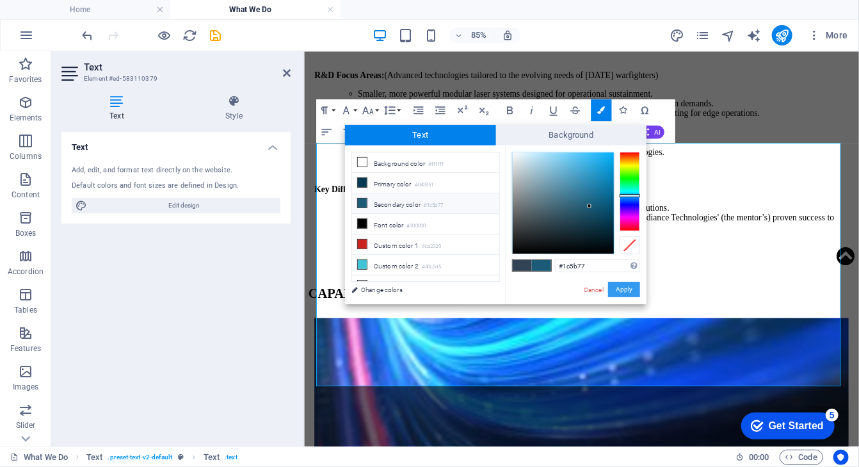
click at [624, 288] on button "Apply" at bounding box center [624, 289] width 32 height 15
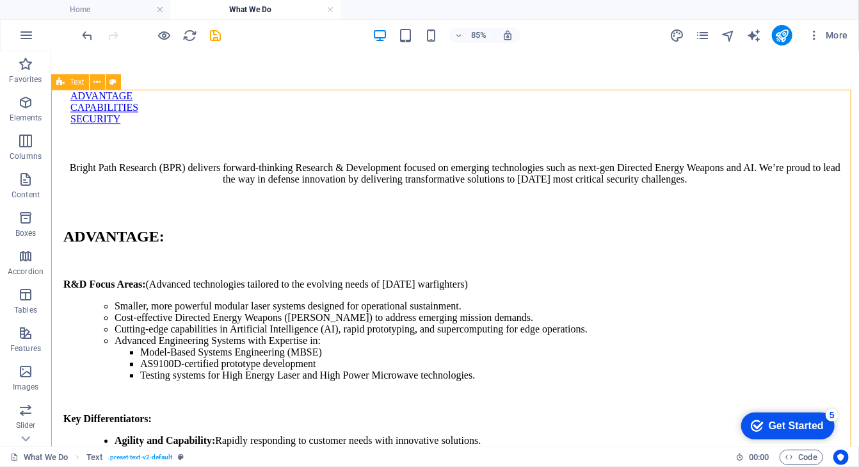
scroll to position [1259, 0]
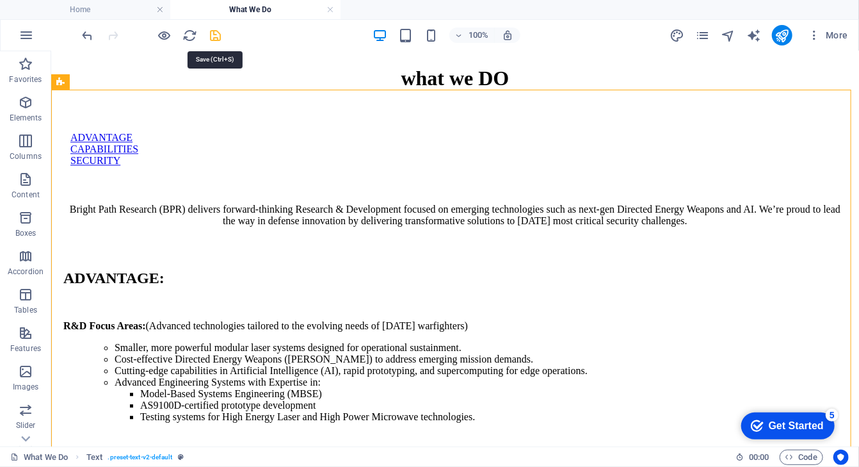
click at [216, 33] on icon "save" at bounding box center [216, 35] width 15 height 15
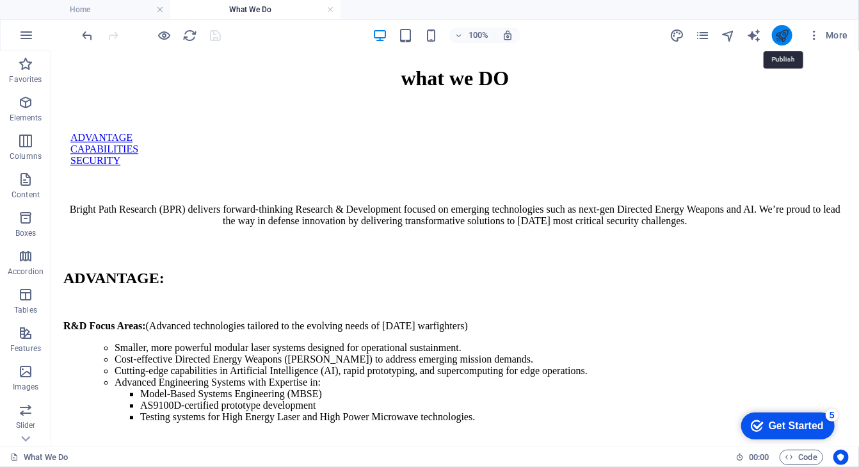
click at [781, 34] on icon "publish" at bounding box center [782, 35] width 15 height 15
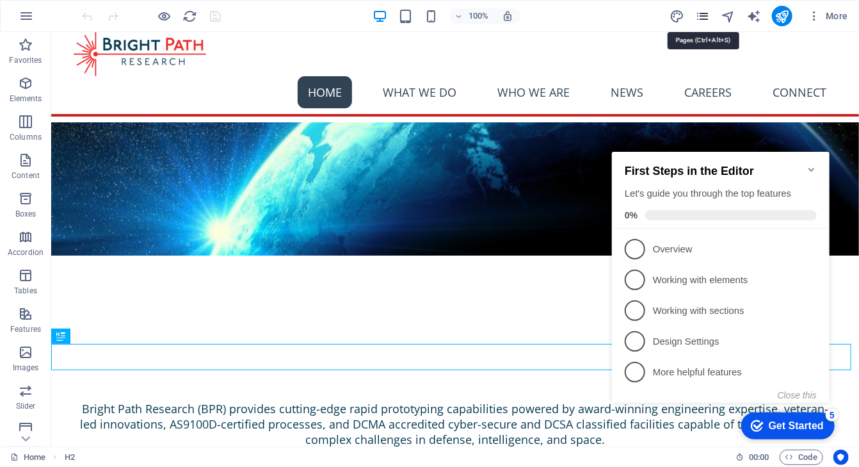
click at [702, 17] on icon "pages" at bounding box center [702, 16] width 15 height 15
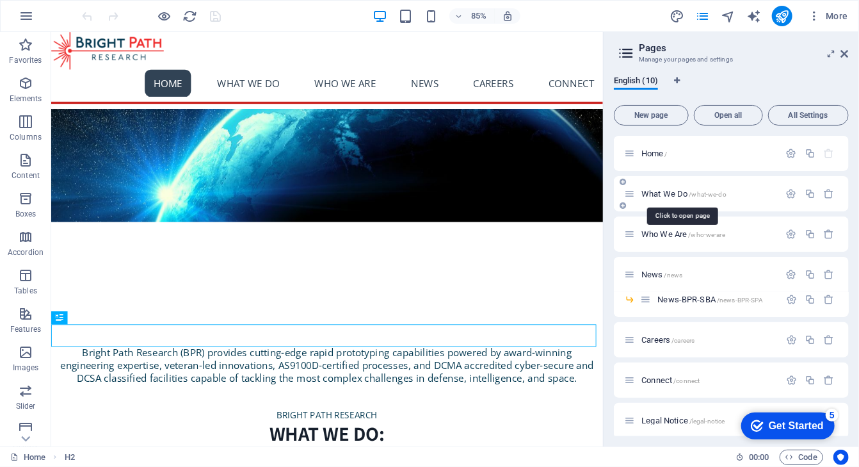
click at [679, 193] on span "What We Do /what-we-do" at bounding box center [683, 194] width 85 height 10
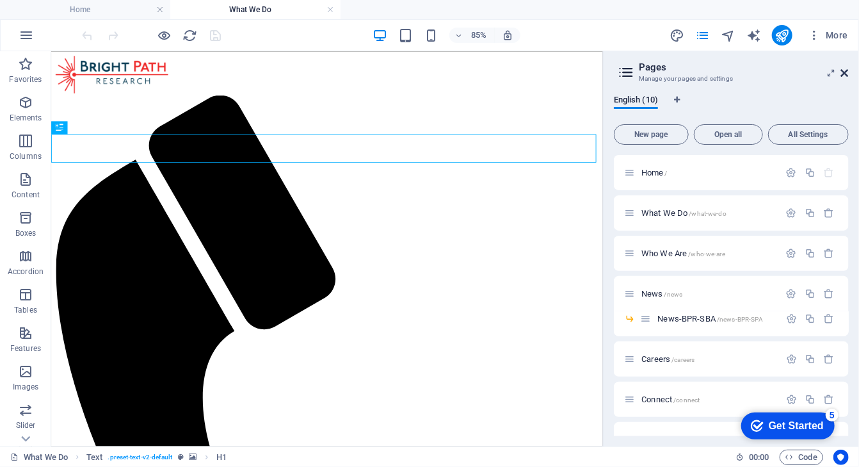
click at [846, 74] on icon at bounding box center [845, 73] width 8 height 10
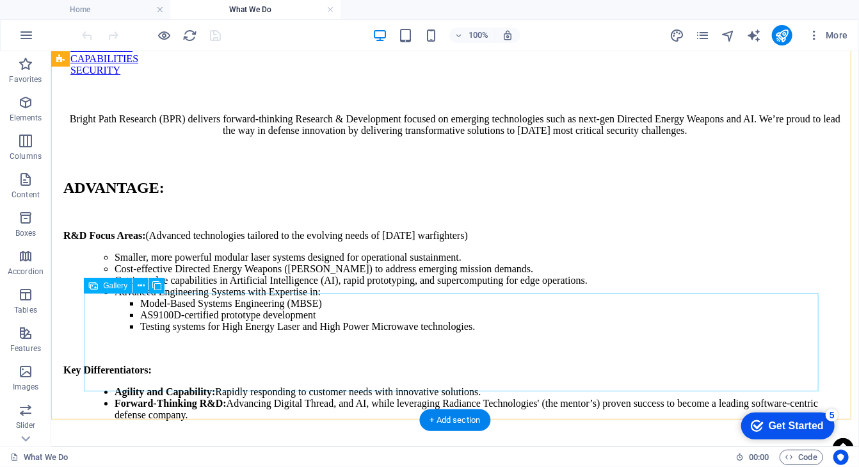
scroll to position [1383, 0]
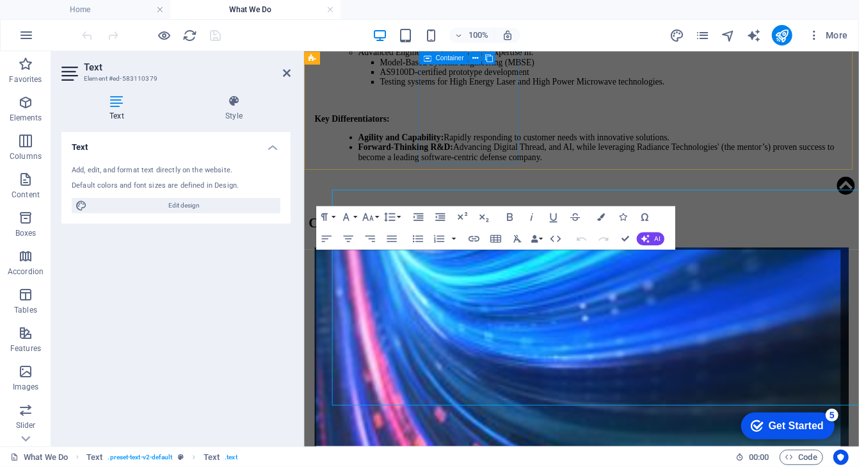
scroll to position [1175, 0]
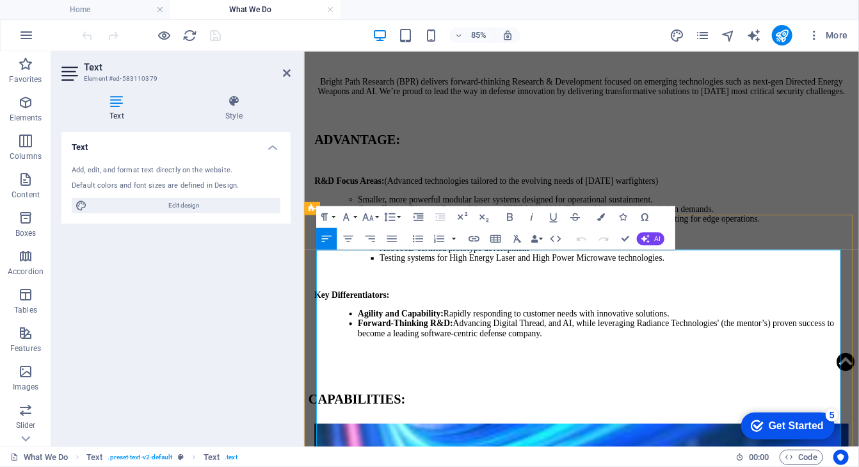
drag, startPoint x: 739, startPoint y: 455, endPoint x: 348, endPoint y: 61, distance: 555.4
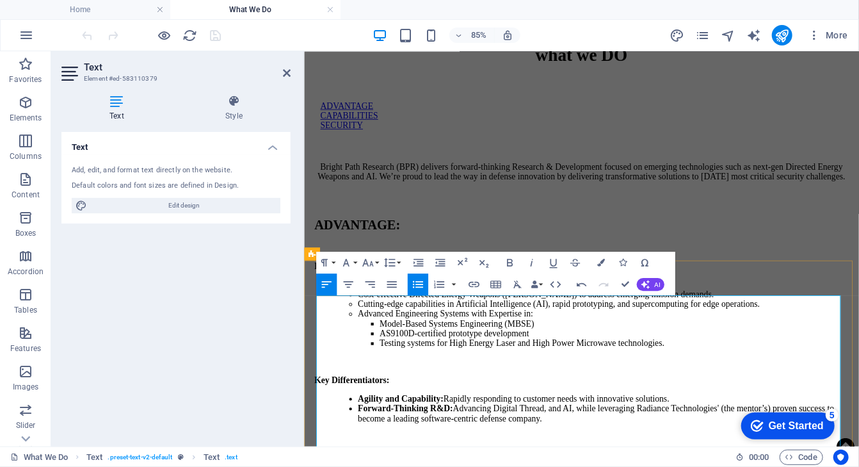
scroll to position [1073, 0]
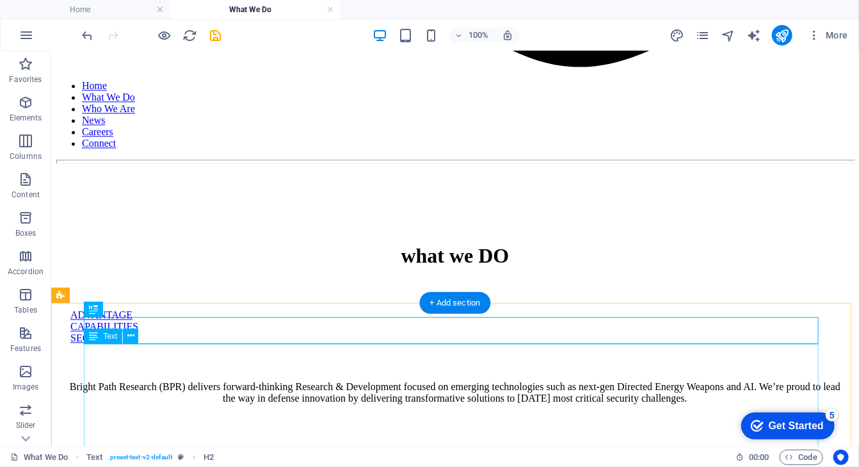
scroll to position [1287, 0]
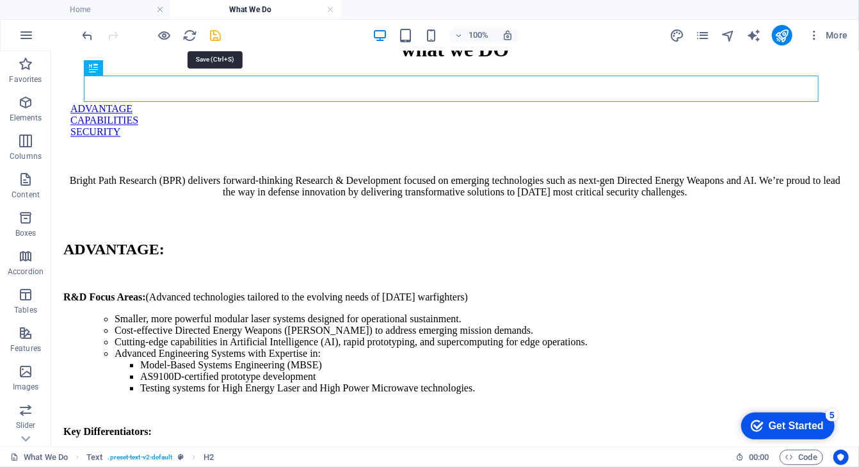
drag, startPoint x: 219, startPoint y: 31, endPoint x: 179, endPoint y: 16, distance: 42.6
click at [219, 31] on icon "save" at bounding box center [216, 35] width 15 height 15
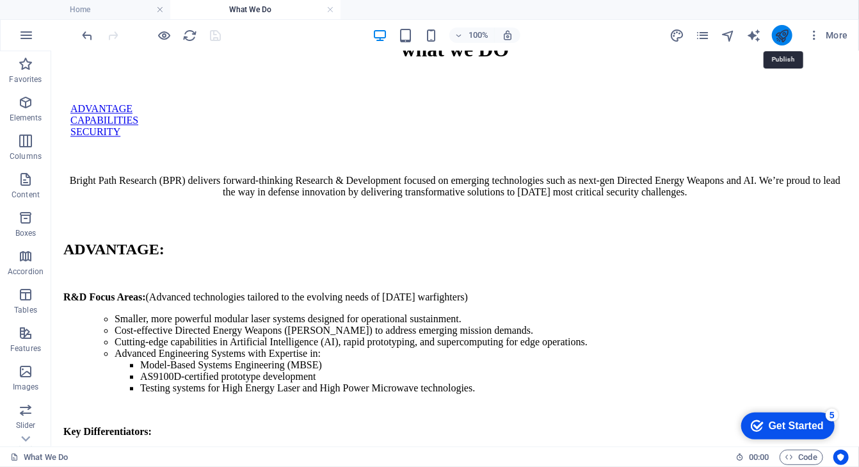
drag, startPoint x: 782, startPoint y: 33, endPoint x: 685, endPoint y: 61, distance: 100.9
click at [782, 33] on icon "publish" at bounding box center [782, 35] width 15 height 15
